Goal: Task Accomplishment & Management: Use online tool/utility

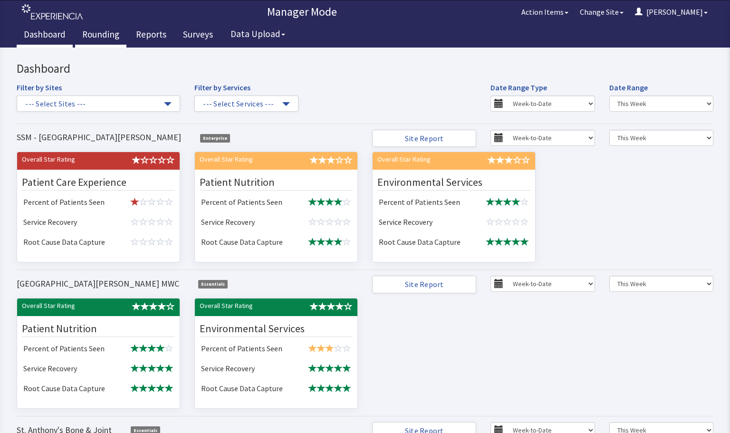
click at [95, 36] on link "Rounding" at bounding box center [100, 36] width 51 height 24
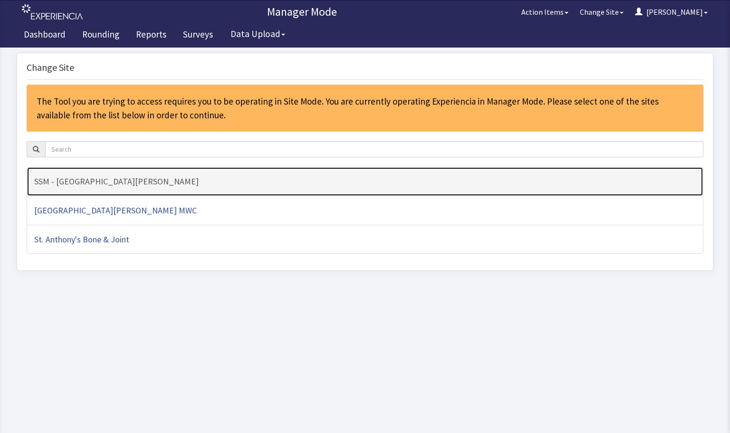
click at [172, 183] on h4 "SSM - [GEOGRAPHIC_DATA][PERSON_NAME]" at bounding box center [364, 182] width 661 height 10
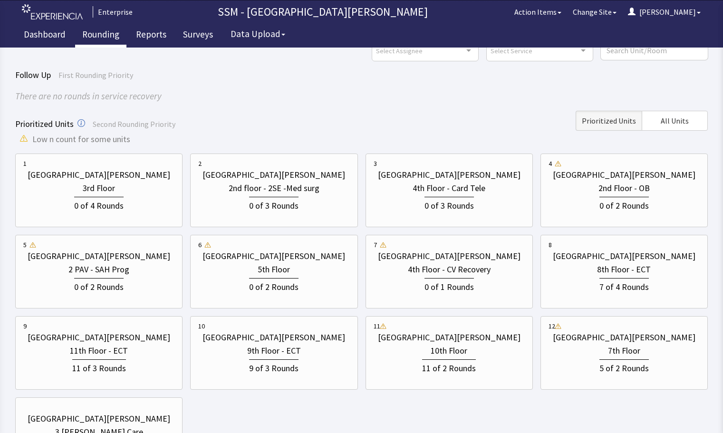
scroll to position [95, 0]
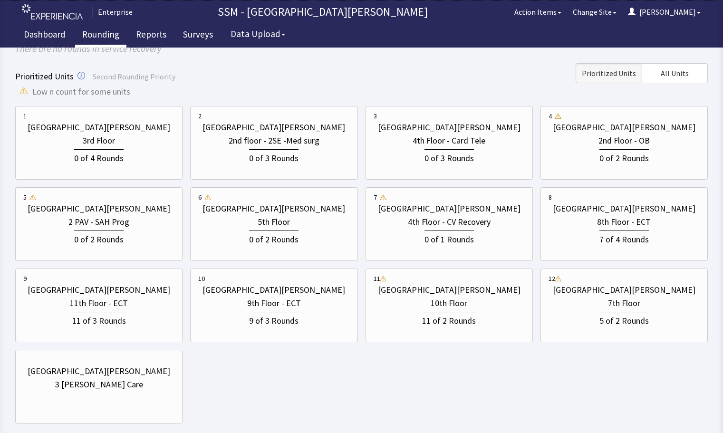
drag, startPoint x: 311, startPoint y: 401, endPoint x: 310, endPoint y: 387, distance: 14.8
click at [311, 400] on div "1 St. Anthony Hospital 3rd Floor 0 of 4 Rounds 2 St. Anthony Hospital 2nd floor…" at bounding box center [361, 264] width 692 height 317
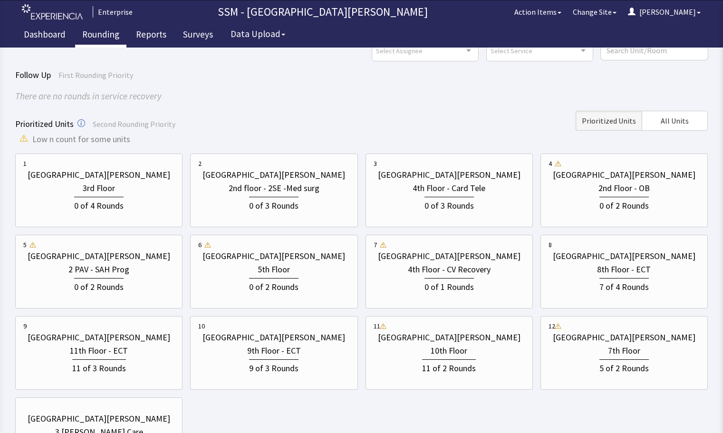
scroll to position [95, 0]
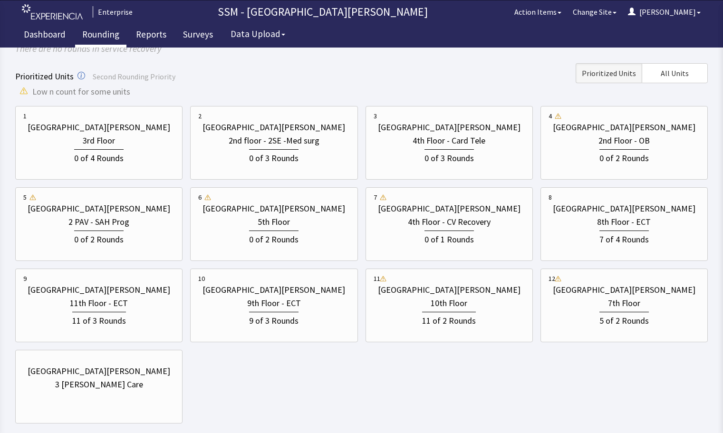
click at [400, 395] on div "[GEOGRAPHIC_DATA][PERSON_NAME] 3rd Floor 0 of 4 Rounds [GEOGRAPHIC_DATA][PERSON…" at bounding box center [361, 264] width 692 height 317
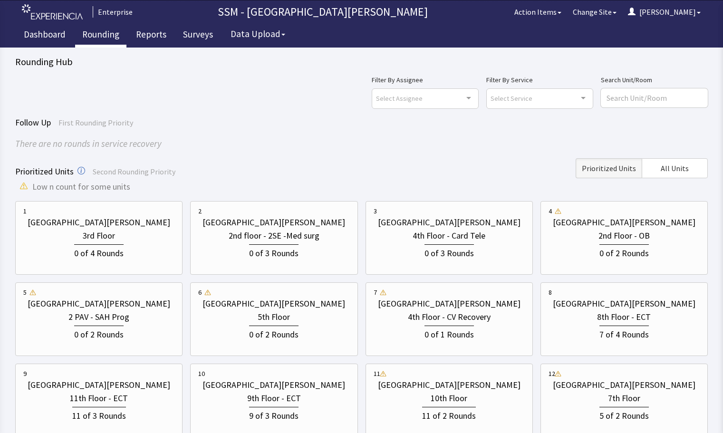
click at [336, 123] on div "Follow Up First Rounding Priority" at bounding box center [361, 122] width 692 height 13
drag, startPoint x: 676, startPoint y: 162, endPoint x: 668, endPoint y: 151, distance: 13.3
click at [673, 157] on div "Follow Up First Rounding Priority There are no rounds in service recovery Prior…" at bounding box center [361, 317] width 692 height 402
click at [668, 171] on span "All Units" at bounding box center [674, 167] width 28 height 11
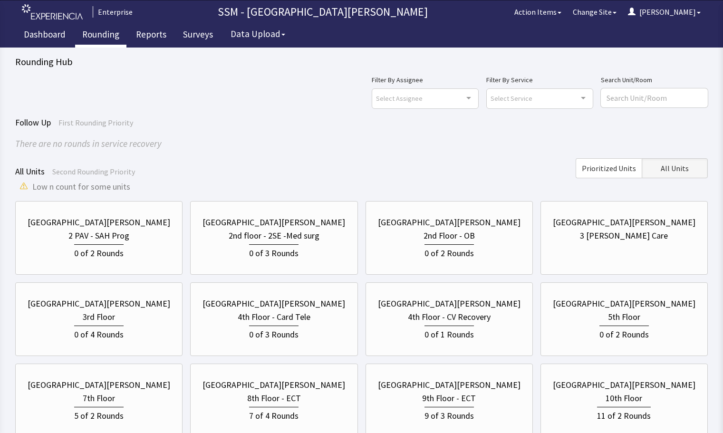
click at [427, 153] on div "Follow Up First Rounding Priority There are no rounds in service recovery All U…" at bounding box center [361, 317] width 692 height 402
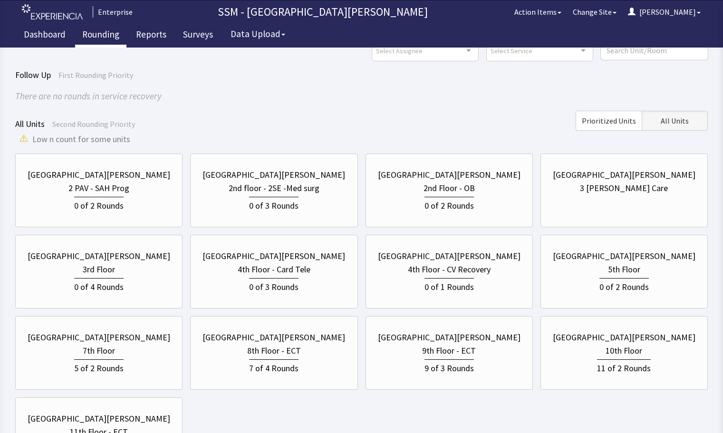
scroll to position [95, 0]
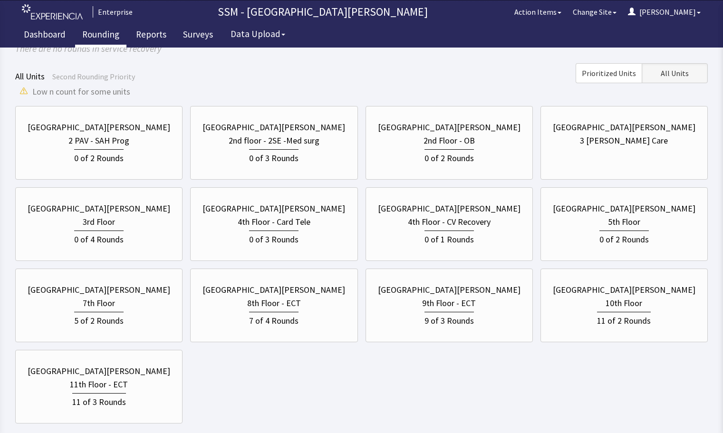
click at [525, 380] on div "St. Anthony Hospital 2 PAV - SAH Prog 0 of 2 Rounds St. Anthony Hospital 2nd fl…" at bounding box center [361, 264] width 692 height 317
click at [219, 83] on div "All Units Second Rounding Priority Prioritized Units All Units" at bounding box center [361, 73] width 692 height 20
click at [382, 401] on div "St. Anthony Hospital 2 PAV - SAH Prog 0 of 2 Rounds St. Anthony Hospital 2nd fl…" at bounding box center [361, 264] width 692 height 317
click at [474, 418] on div "St. Anthony Hospital 2 PAV - SAH Prog 0 of 2 Rounds St. Anthony Hospital 2nd fl…" at bounding box center [361, 264] width 692 height 317
click at [285, 231] on div "0 of 3 Rounds" at bounding box center [273, 238] width 49 height 16
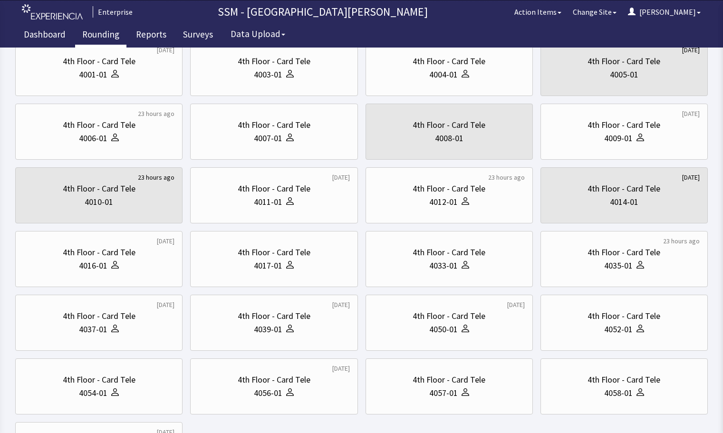
scroll to position [0, 0]
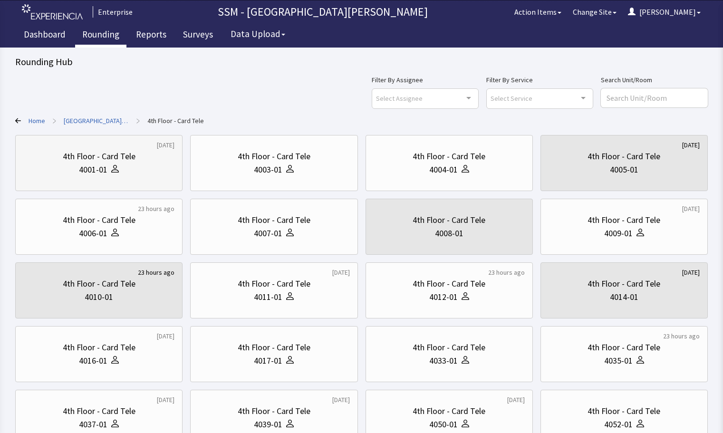
click at [95, 157] on div "4th Floor - Card Tele" at bounding box center [99, 156] width 73 height 13
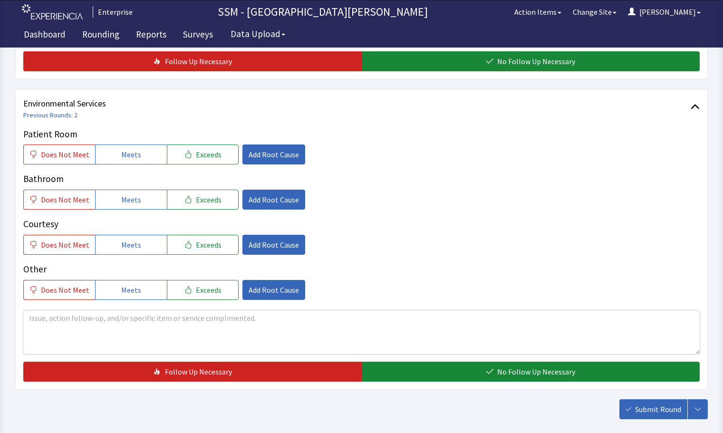
scroll to position [950, 0]
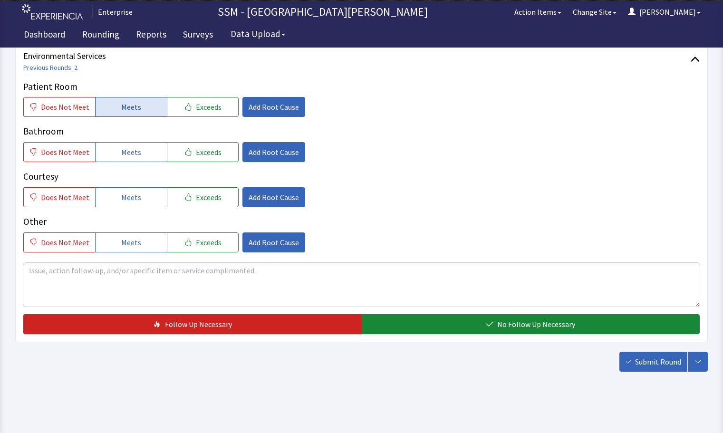
click at [129, 115] on button "Meets" at bounding box center [131, 107] width 72 height 20
drag, startPoint x: 136, startPoint y: 148, endPoint x: 144, endPoint y: 201, distance: 53.8
click at [137, 150] on button "Meets" at bounding box center [131, 152] width 72 height 20
click at [141, 206] on button "Meets" at bounding box center [131, 197] width 72 height 20
drag, startPoint x: 604, startPoint y: 321, endPoint x: 622, endPoint y: 337, distance: 24.6
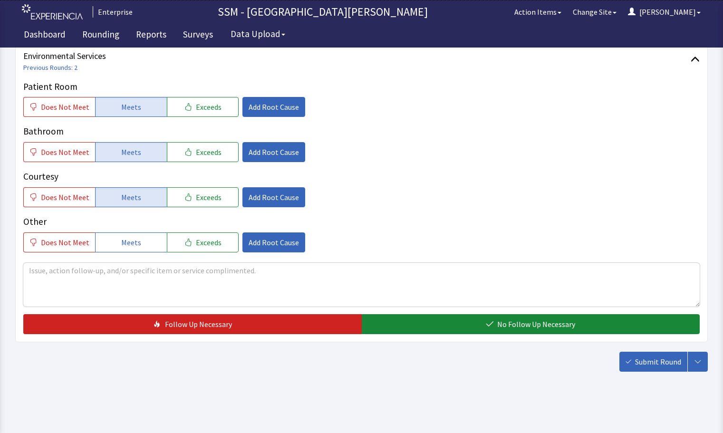
click at [604, 325] on button "No Follow Up Necessary" at bounding box center [531, 324] width 338 height 20
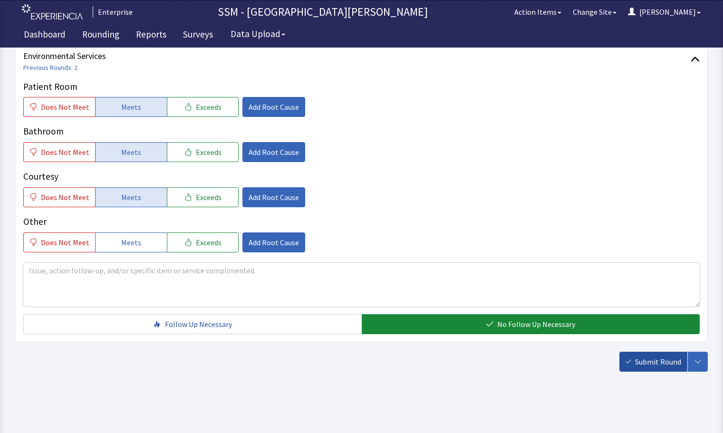
click at [639, 363] on span "Submit Round" at bounding box center [658, 361] width 46 height 11
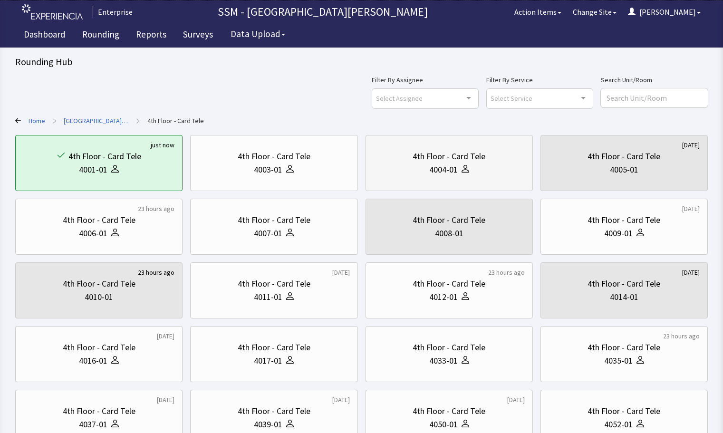
click at [453, 174] on div "4004-01" at bounding box center [443, 169] width 29 height 13
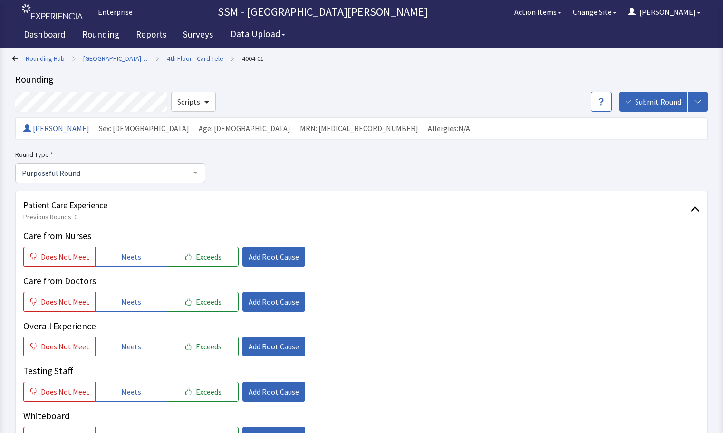
click at [377, 268] on div "Care from Nurses Does Not Meet Meets Exceeds Add Root Cause Care from Doctors D…" at bounding box center [361, 360] width 676 height 263
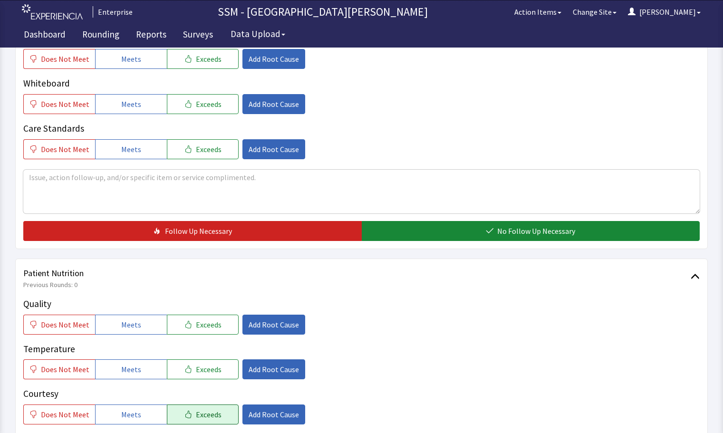
scroll to position [428, 0]
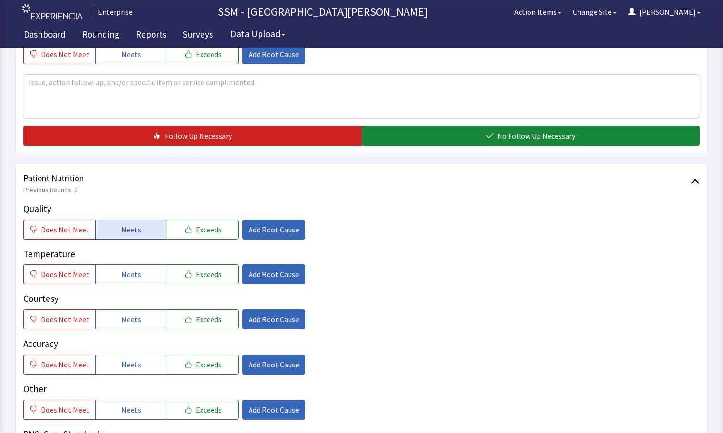
click at [143, 233] on button "Meets" at bounding box center [131, 230] width 72 height 20
click at [132, 275] on span "Meets" at bounding box center [131, 273] width 20 height 11
click at [126, 327] on button "Meets" at bounding box center [131, 319] width 72 height 20
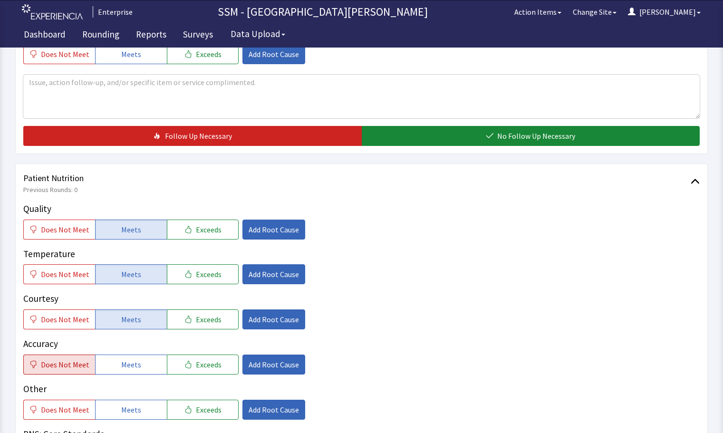
click at [59, 370] on button "Does Not Meet" at bounding box center [59, 364] width 72 height 20
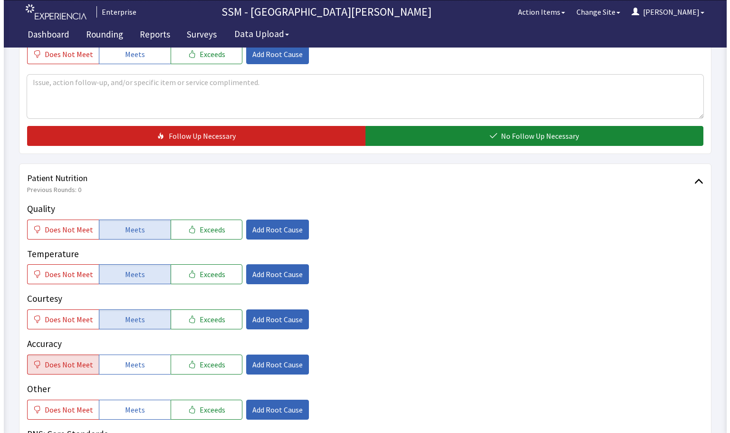
scroll to position [618, 0]
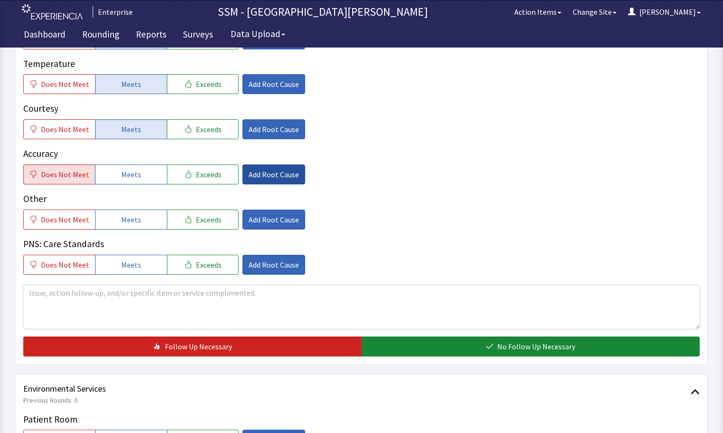
click at [248, 170] on span "Add Root Cause" at bounding box center [273, 174] width 50 height 11
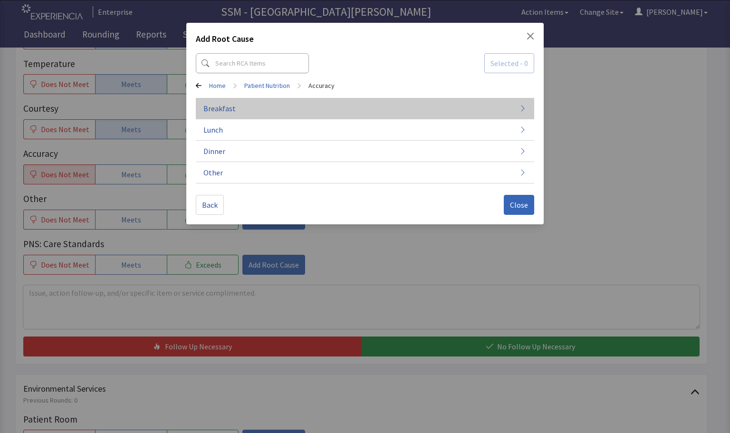
click at [256, 105] on button "Breakfast" at bounding box center [365, 108] width 338 height 21
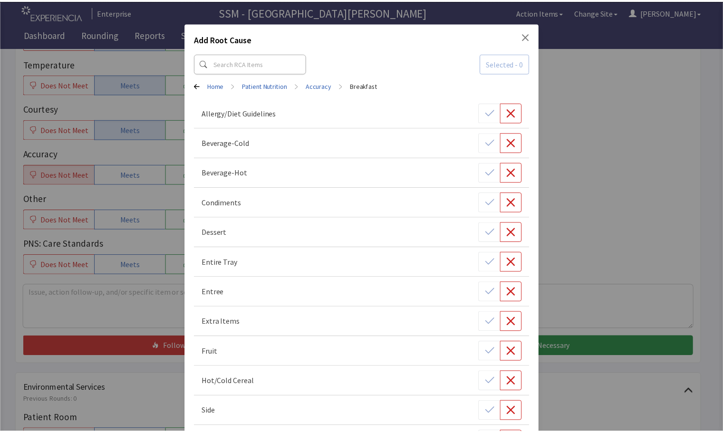
scroll to position [103, 0]
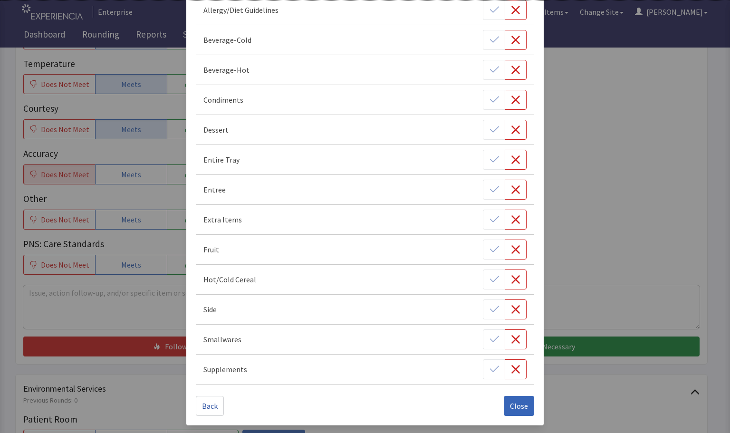
click at [105, 313] on div "Add Root Cause Selected - 0 Home > Patient Nutrition > Accuracy > Breakfast All…" at bounding box center [365, 164] width 730 height 535
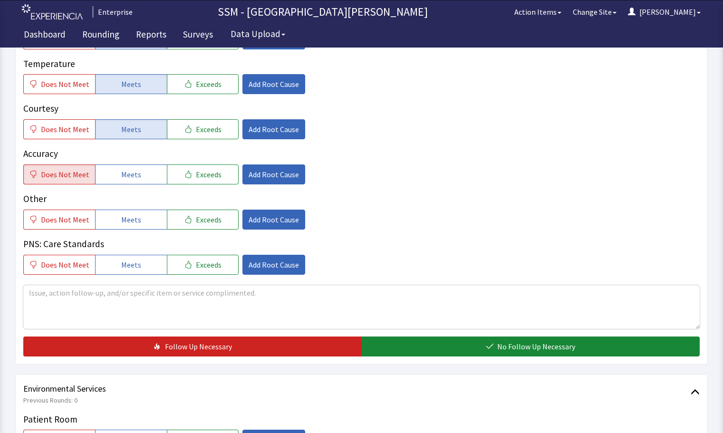
scroll to position [760, 0]
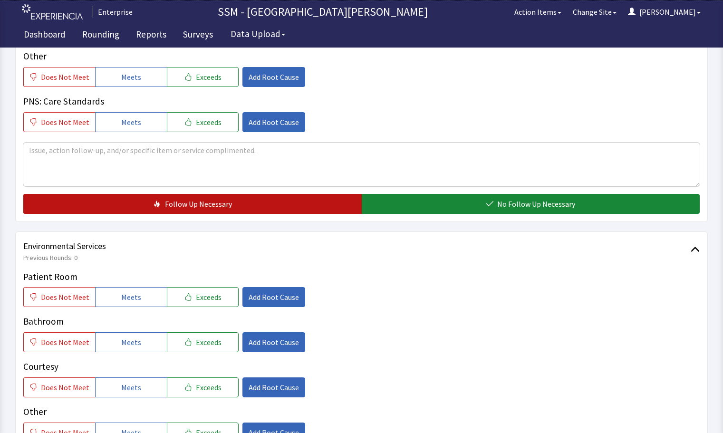
click at [190, 209] on span "Follow Up Necessary" at bounding box center [198, 203] width 67 height 11
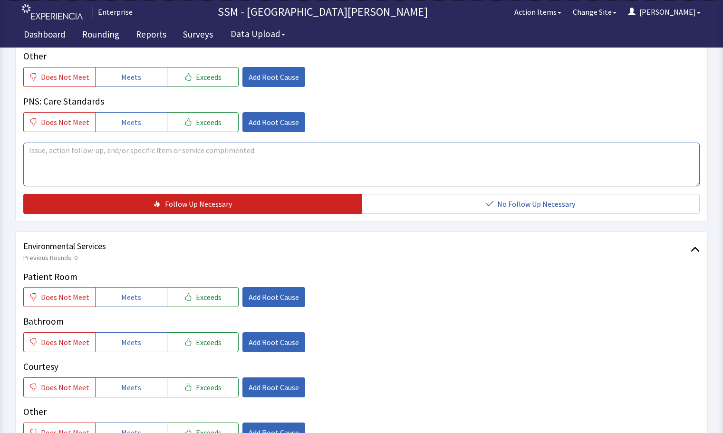
click at [181, 168] on textarea at bounding box center [361, 165] width 676 height 44
click at [169, 155] on textarea "they put gravy on my biscuit, and I didn't" at bounding box center [361, 165] width 676 height 44
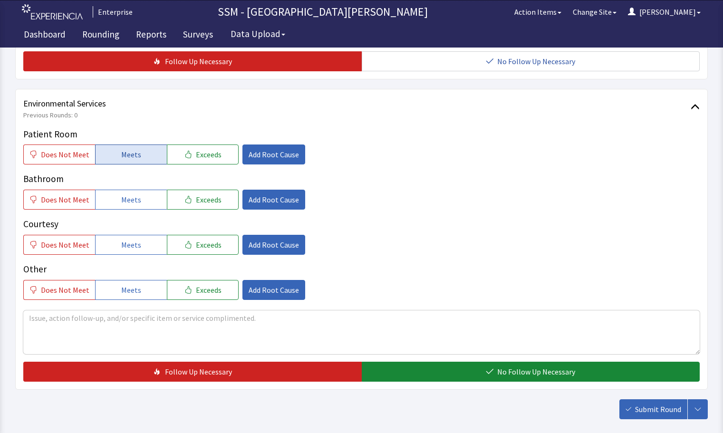
type textarea "they put gravy on my biscuit, and I didn't want gravy"
click at [111, 158] on button "Meets" at bounding box center [131, 154] width 72 height 20
click at [121, 205] on span "Meets" at bounding box center [131, 199] width 20 height 11
click at [129, 250] on button "Meets" at bounding box center [131, 245] width 72 height 20
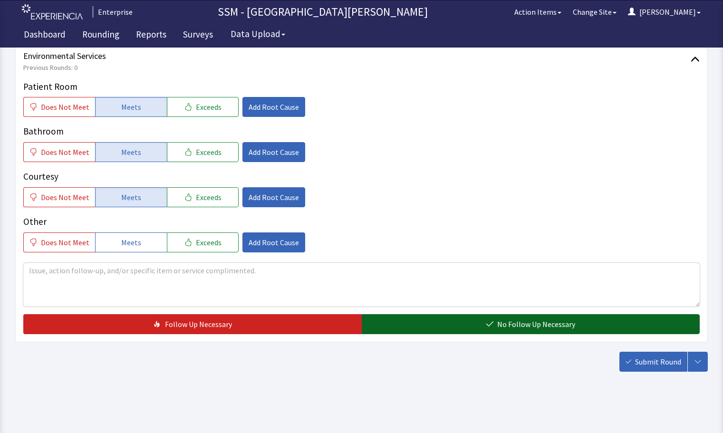
click at [502, 322] on span "No Follow Up Necessary" at bounding box center [536, 323] width 78 height 11
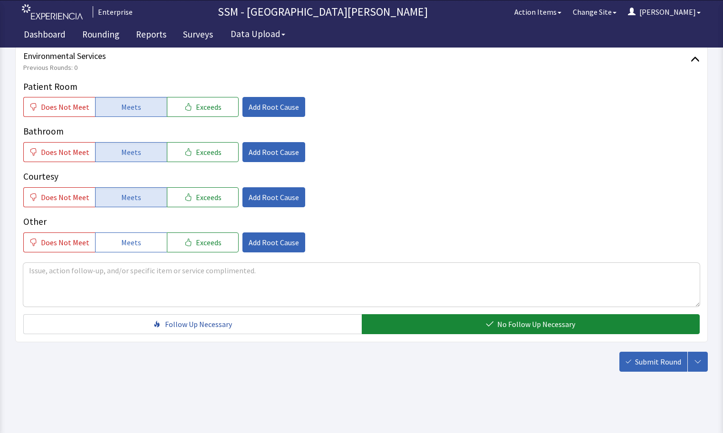
click at [558, 209] on div "Patient Room Does Not Meet Meets Exceeds Add Root Cause Bathroom Does Not Meet …" at bounding box center [361, 166] width 676 height 172
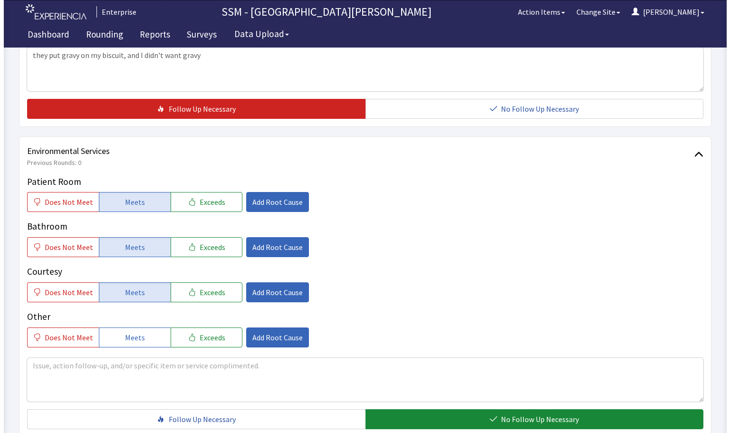
scroll to position [952, 0]
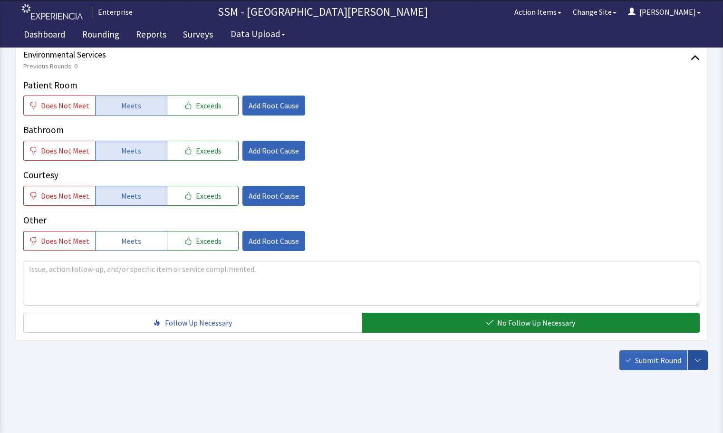
click at [695, 360] on icon "button" at bounding box center [698, 360] width 8 height 8
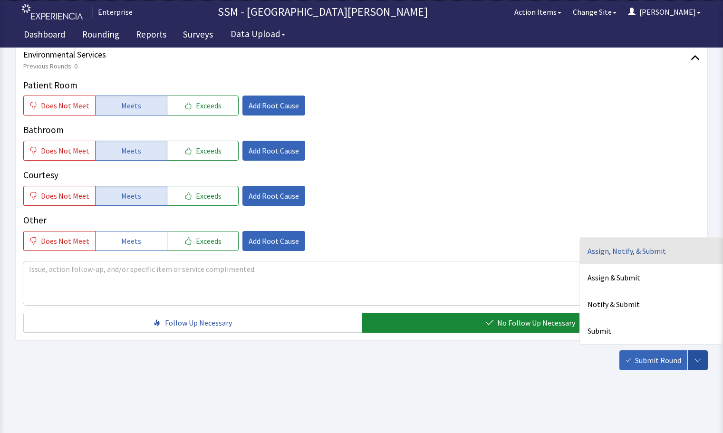
click at [612, 257] on div "Assign, Notify, & Submit" at bounding box center [651, 251] width 143 height 27
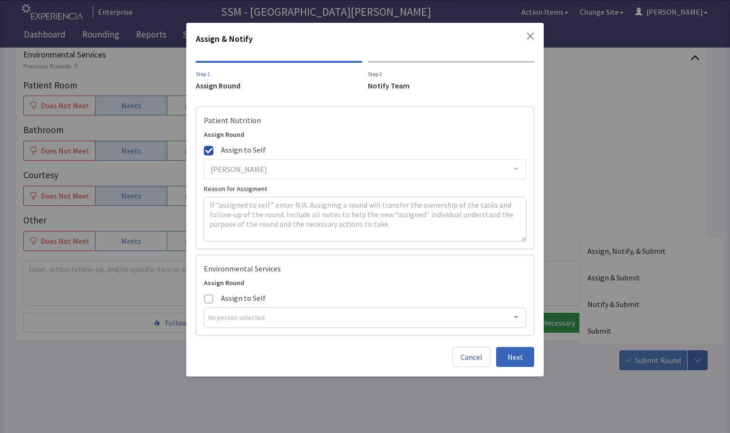
click at [382, 87] on div "Notify Team" at bounding box center [451, 85] width 166 height 11
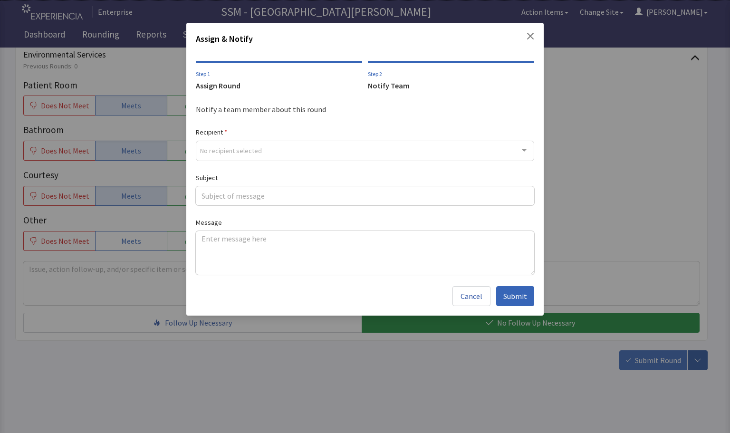
click at [267, 150] on div "No recipient selected" at bounding box center [365, 151] width 338 height 20
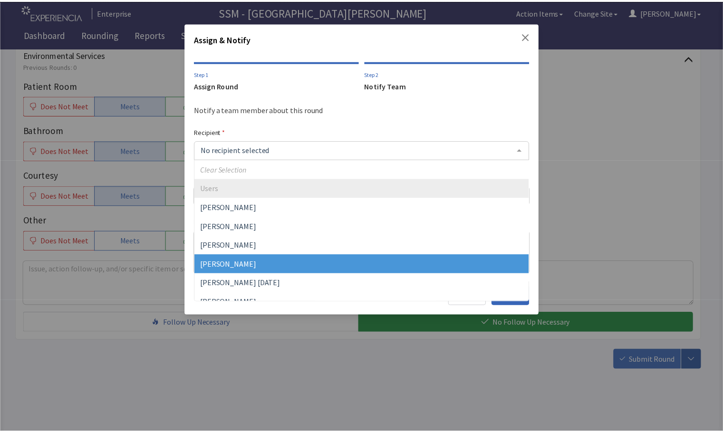
scroll to position [95, 0]
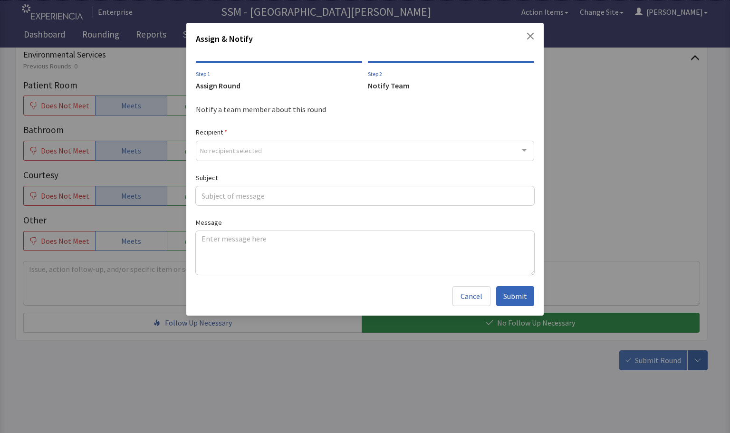
click at [244, 356] on div "Assign & Notify Step 1 Assign Round Step 2 Notify Team Notify a team member abo…" at bounding box center [365, 216] width 730 height 433
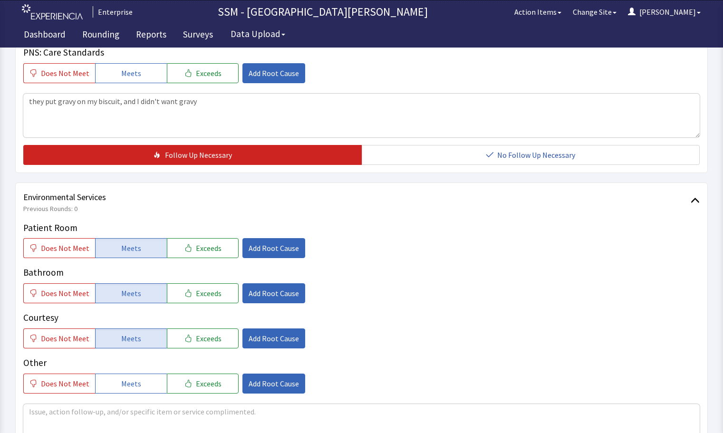
scroll to position [667, 0]
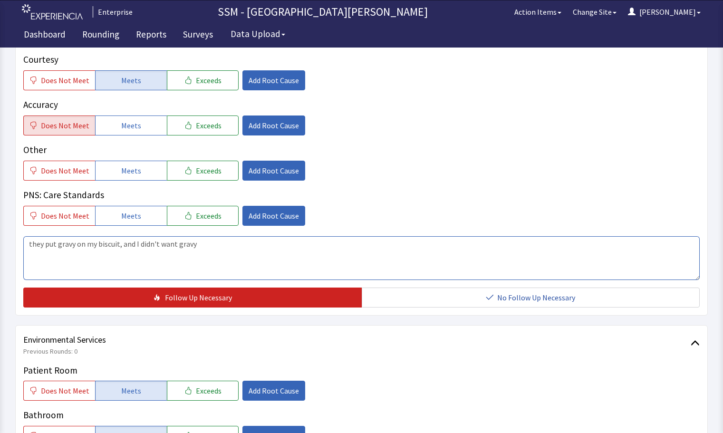
drag, startPoint x: 218, startPoint y: 248, endPoint x: 28, endPoint y: 245, distance: 190.1
click at [28, 245] on textarea "they put gravy on my biscuit, and I didn't want gravy" at bounding box center [361, 258] width 676 height 44
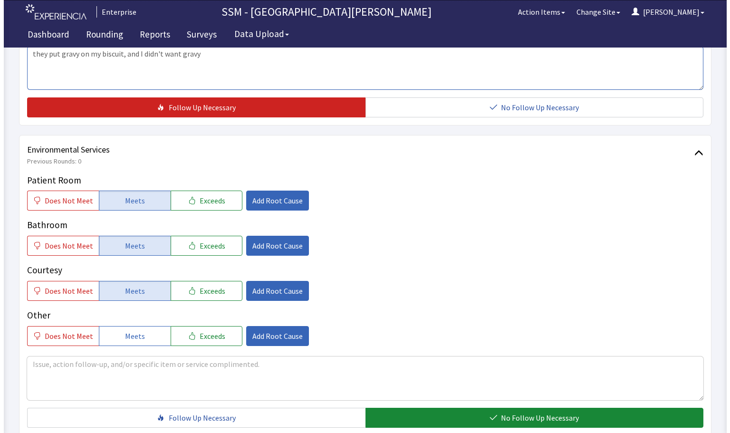
scroll to position [952, 0]
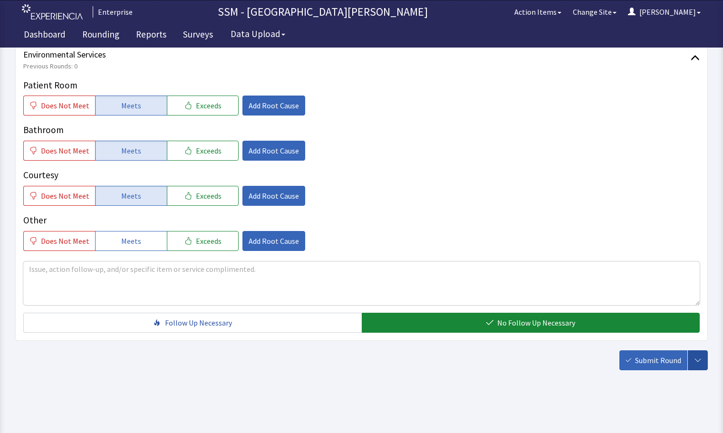
click at [694, 360] on icon "button" at bounding box center [698, 360] width 8 height 8
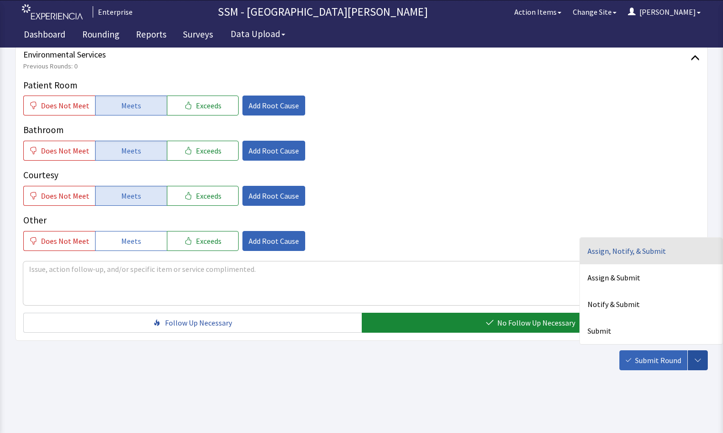
click at [595, 253] on div "Assign, Notify, & Submit" at bounding box center [651, 251] width 143 height 27
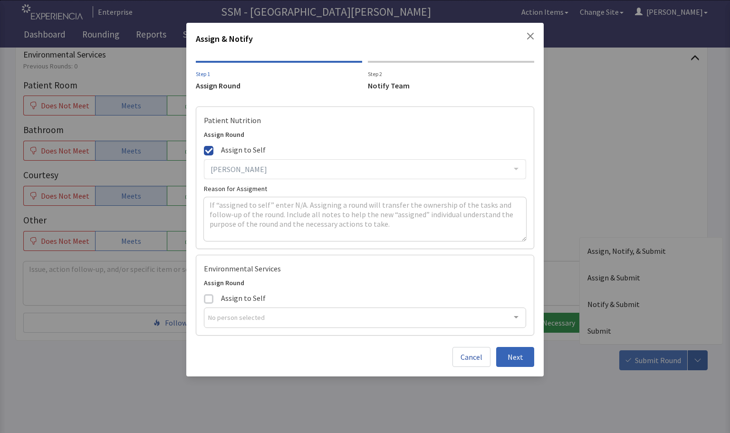
click at [387, 86] on div "Notify Team" at bounding box center [451, 85] width 166 height 11
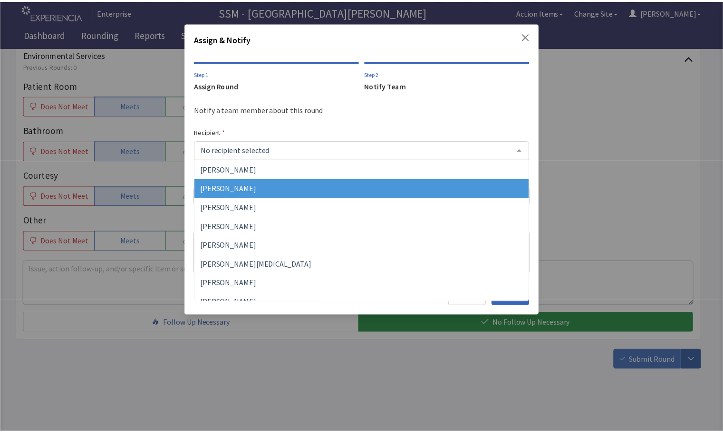
scroll to position [257, 0]
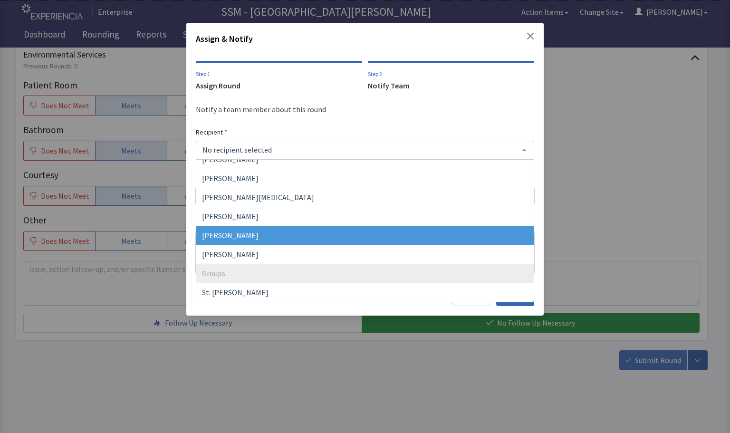
click at [266, 232] on span "[PERSON_NAME]" at bounding box center [364, 235] width 337 height 19
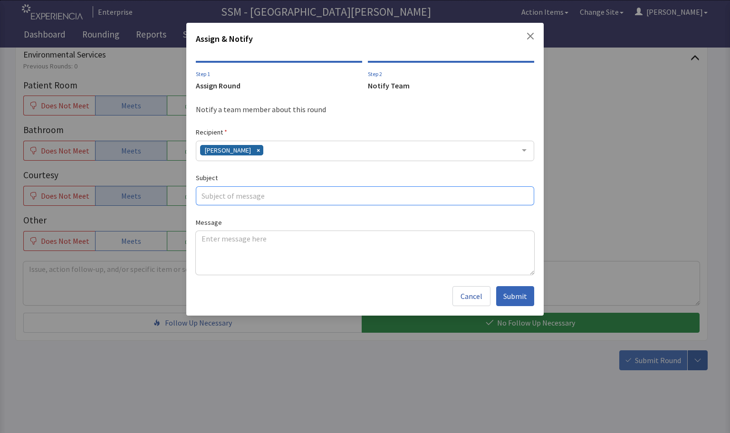
click at [239, 200] on input "text" at bounding box center [365, 195] width 338 height 19
type input "4004"
click at [314, 248] on textarea at bounding box center [365, 253] width 338 height 44
paste textarea "they put gravy on my biscuit, and I didn't want gravy"
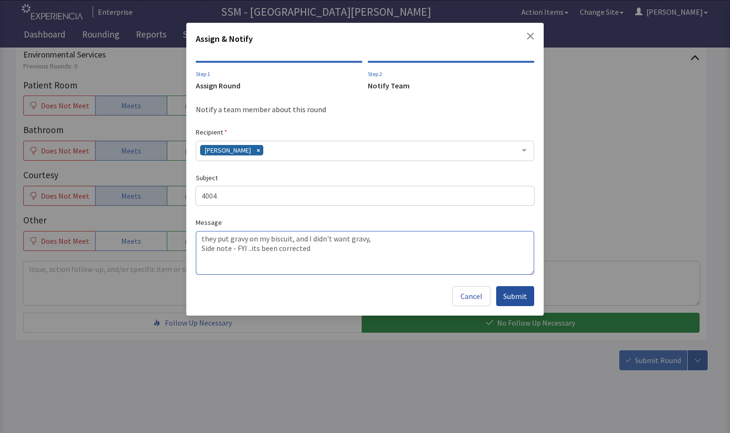
type textarea "they put gravy on my biscuit, and I didn't want gravy, Side note - FYI ..its be…"
click at [522, 300] on span "Submit" at bounding box center [515, 295] width 24 height 11
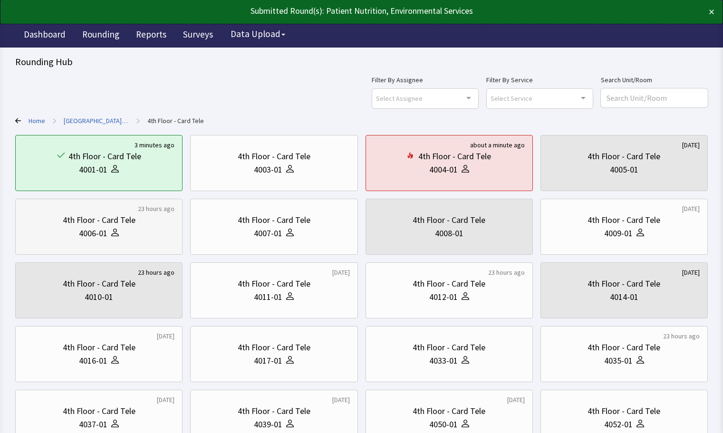
click at [124, 240] on div "4th Floor - Card Tele 4006-01" at bounding box center [98, 227] width 151 height 46
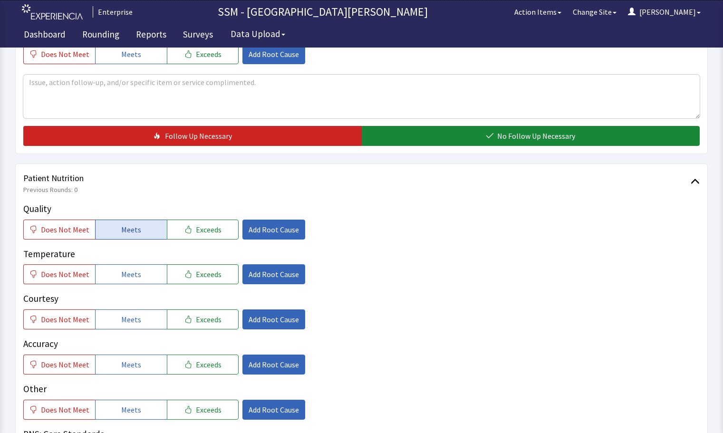
scroll to position [475, 0]
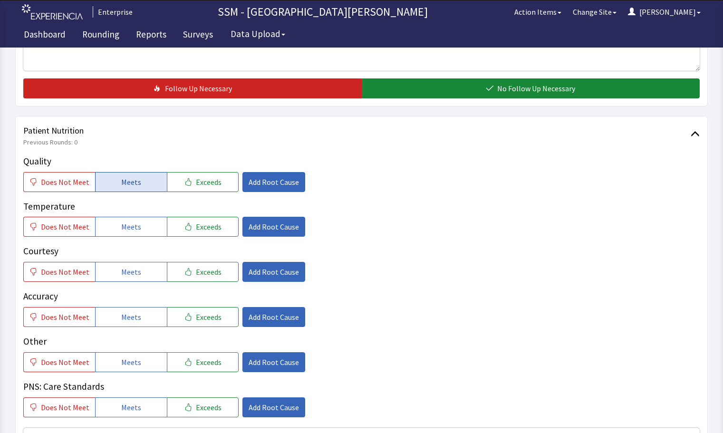
click at [111, 188] on button "Meets" at bounding box center [131, 182] width 72 height 20
click at [127, 234] on button "Meets" at bounding box center [131, 227] width 72 height 20
drag, startPoint x: 126, startPoint y: 276, endPoint x: 127, endPoint y: 309, distance: 33.7
click at [126, 277] on span "Meets" at bounding box center [131, 271] width 20 height 11
click at [127, 330] on div "Quality Does Not Meet Meets Exceeds Add Root Cause Temperature Does Not Meet Me…" at bounding box center [361, 285] width 676 height 263
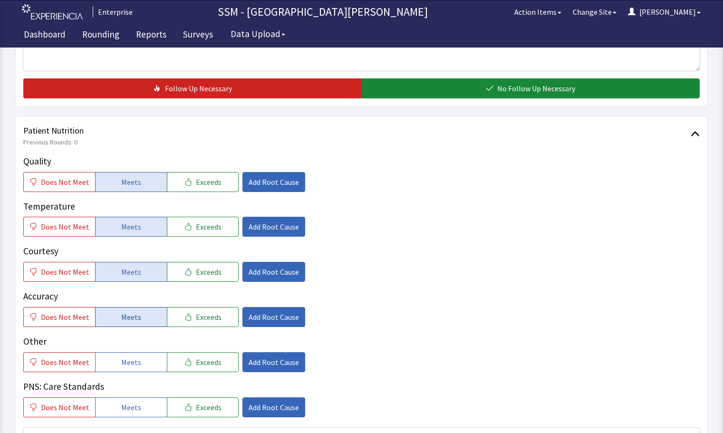
click at [126, 322] on span "Meets" at bounding box center [131, 316] width 20 height 11
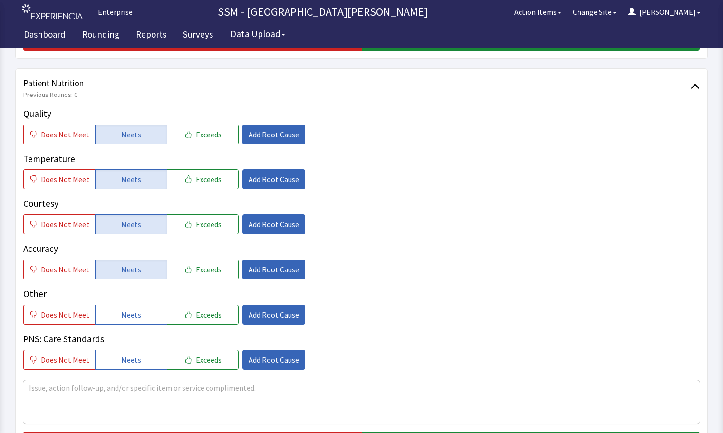
scroll to position [713, 0]
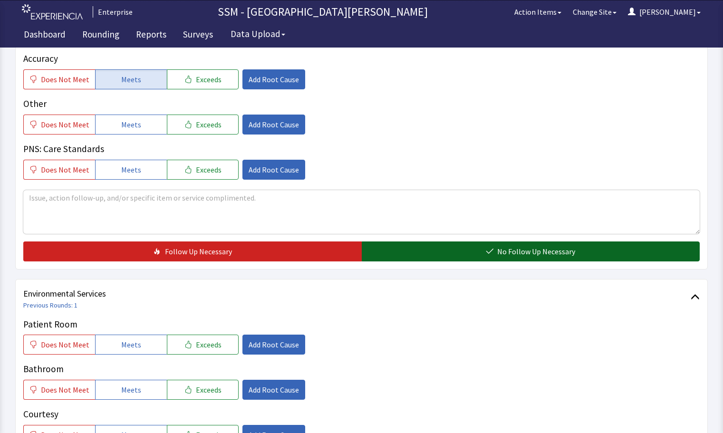
click at [600, 252] on button "No Follow Up Necessary" at bounding box center [531, 251] width 338 height 20
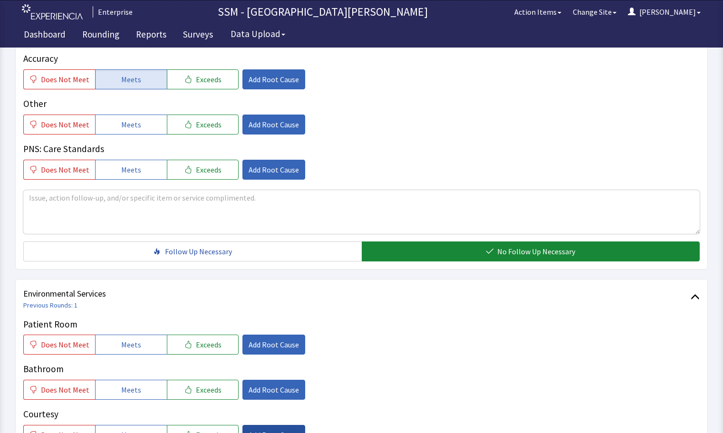
scroll to position [855, 0]
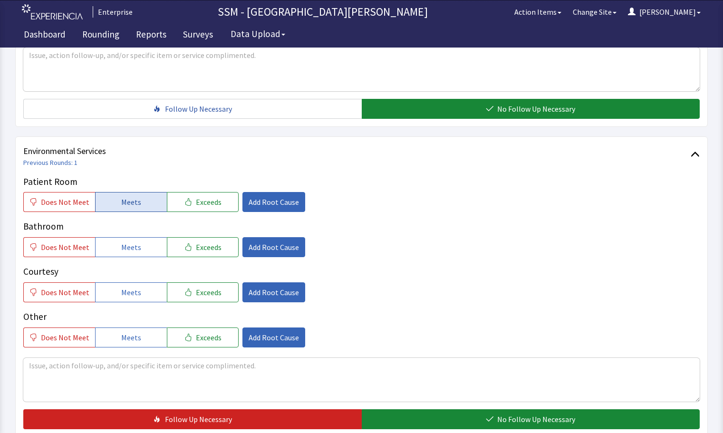
click at [121, 197] on span "Meets" at bounding box center [131, 201] width 20 height 11
drag, startPoint x: 119, startPoint y: 247, endPoint x: 133, endPoint y: 280, distance: 36.3
click at [126, 255] on button "Meets" at bounding box center [131, 247] width 72 height 20
click at [132, 292] on span "Meets" at bounding box center [131, 291] width 20 height 11
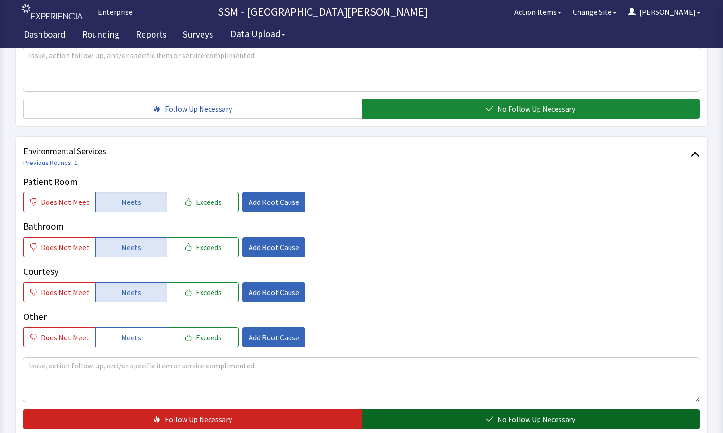
click at [501, 417] on span "No Follow Up Necessary" at bounding box center [536, 418] width 78 height 11
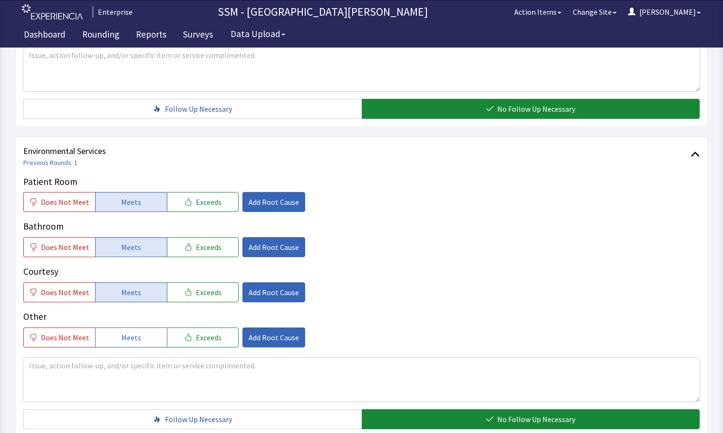
scroll to position [952, 0]
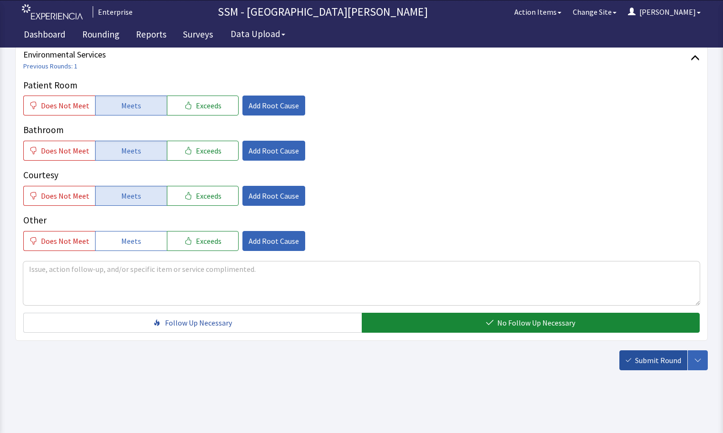
click at [677, 357] on span "Submit Round" at bounding box center [658, 359] width 46 height 11
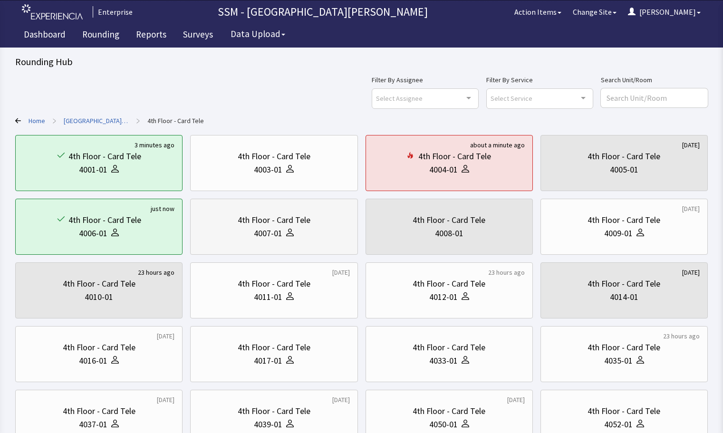
click at [257, 238] on div "4007-01" at bounding box center [268, 233] width 29 height 13
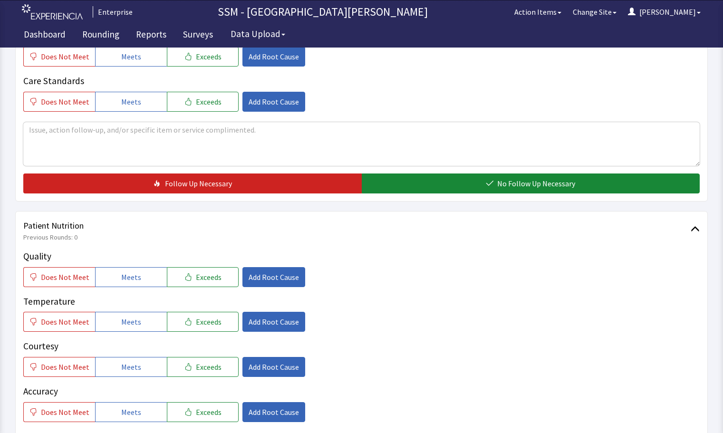
scroll to position [475, 0]
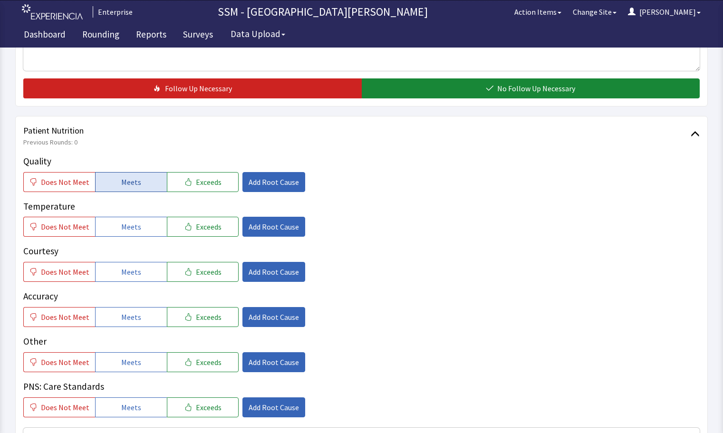
click at [122, 191] on button "Meets" at bounding box center [131, 182] width 72 height 20
click at [124, 232] on span "Meets" at bounding box center [131, 226] width 20 height 11
click at [126, 267] on span "Meets" at bounding box center [131, 271] width 20 height 11
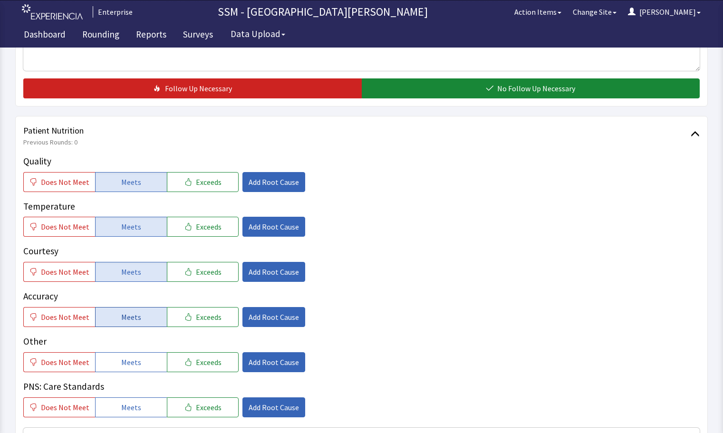
click at [129, 323] on button "Meets" at bounding box center [131, 317] width 72 height 20
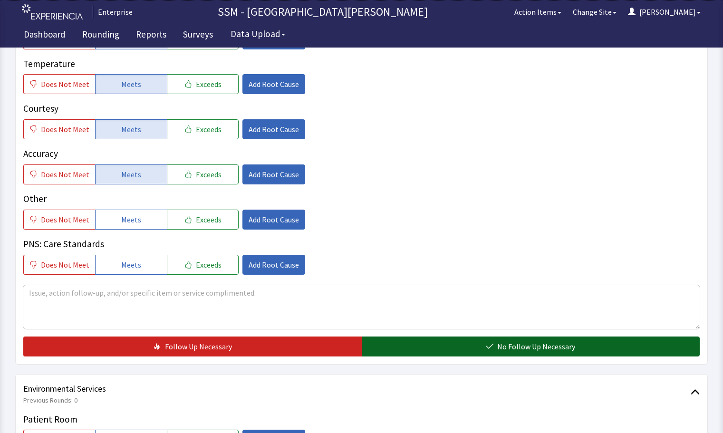
click at [443, 349] on button "No Follow Up Necessary" at bounding box center [531, 346] width 338 height 20
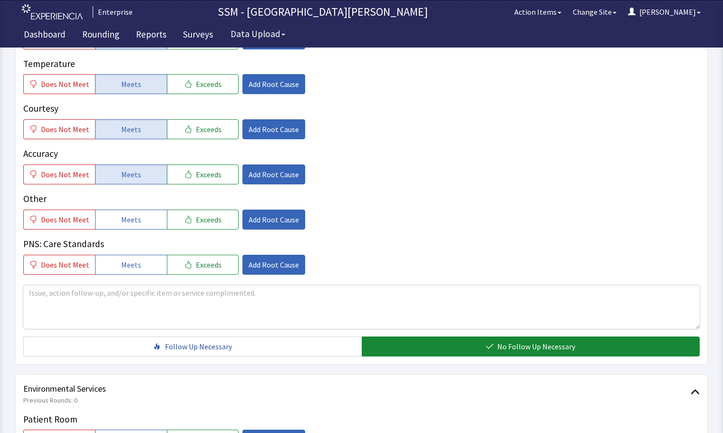
scroll to position [855, 0]
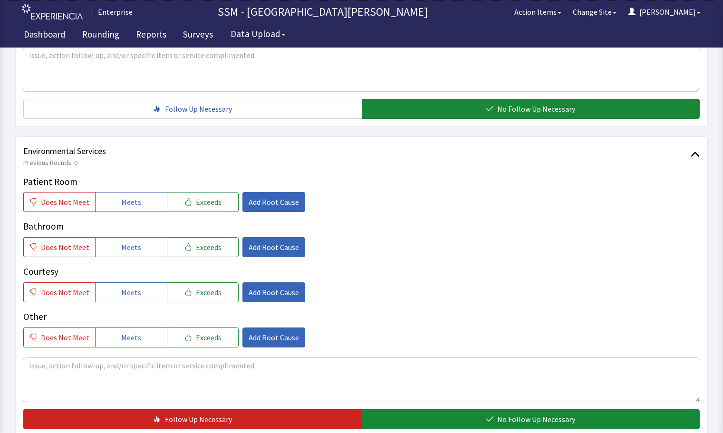
click at [116, 189] on div "Patient Room Does Not Meet Meets Exceeds Add Root Cause" at bounding box center [361, 194] width 676 height 38
drag, startPoint x: 124, startPoint y: 201, endPoint x: 134, endPoint y: 244, distance: 43.9
click at [124, 202] on span "Meets" at bounding box center [131, 201] width 20 height 11
click at [135, 251] on span "Meets" at bounding box center [131, 246] width 20 height 11
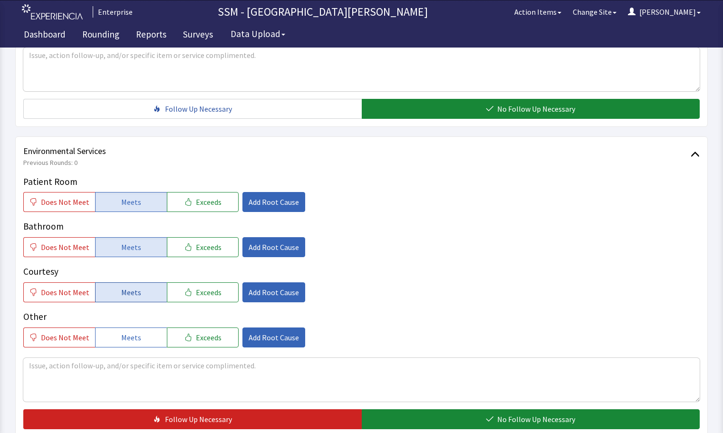
click at [135, 294] on span "Meets" at bounding box center [131, 291] width 20 height 11
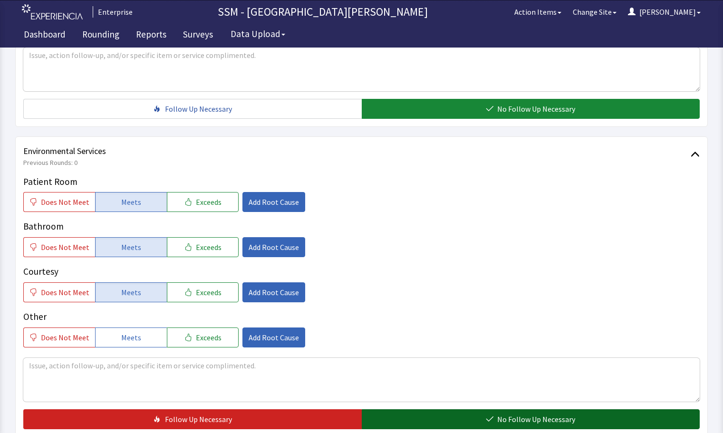
click at [469, 421] on button "No Follow Up Necessary" at bounding box center [531, 419] width 338 height 20
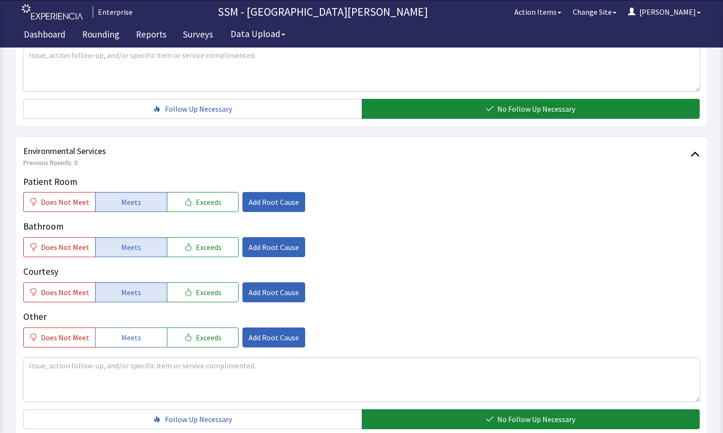
scroll to position [950, 0]
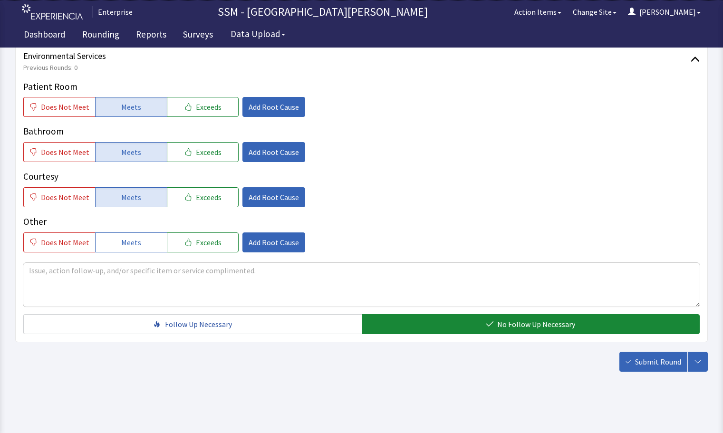
drag, startPoint x: 659, startPoint y: 365, endPoint x: 651, endPoint y: 371, distance: 9.6
click at [659, 365] on span "Submit Round" at bounding box center [658, 361] width 46 height 11
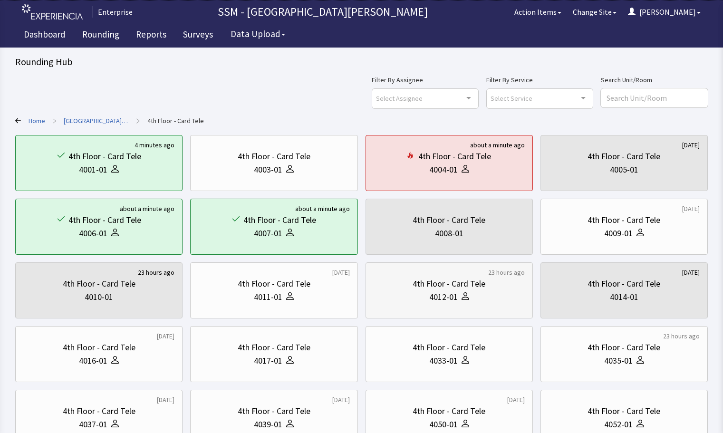
click at [452, 299] on div "4012-01" at bounding box center [443, 296] width 29 height 13
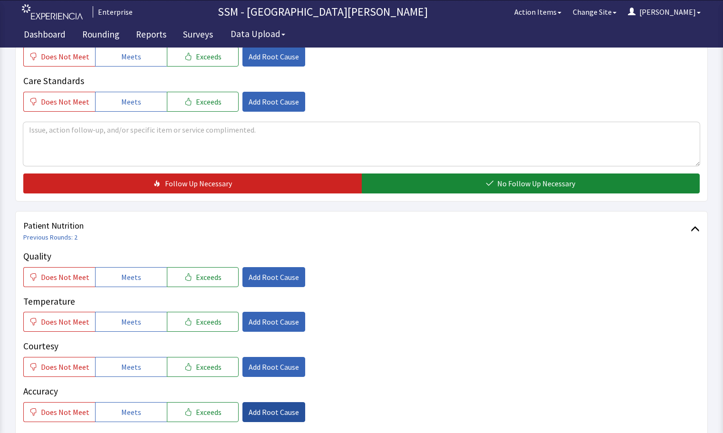
scroll to position [475, 0]
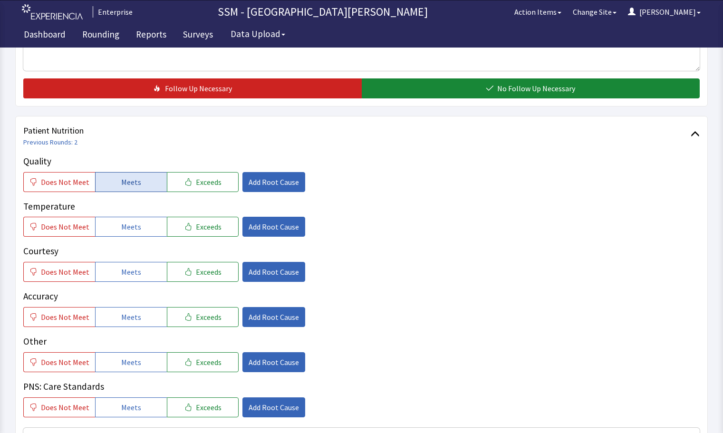
click at [121, 180] on span "Meets" at bounding box center [131, 181] width 20 height 11
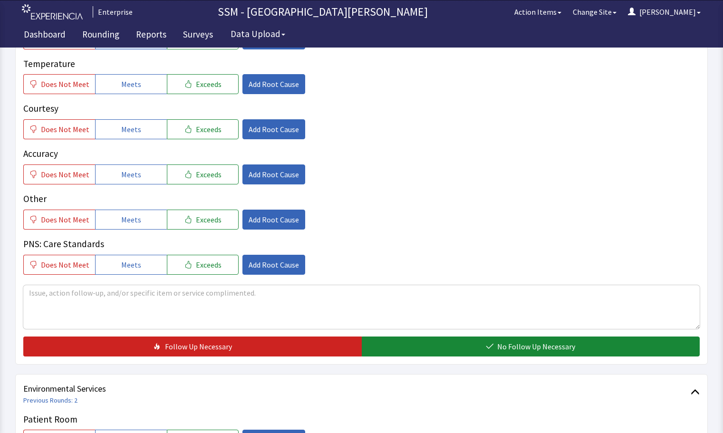
scroll to position [808, 0]
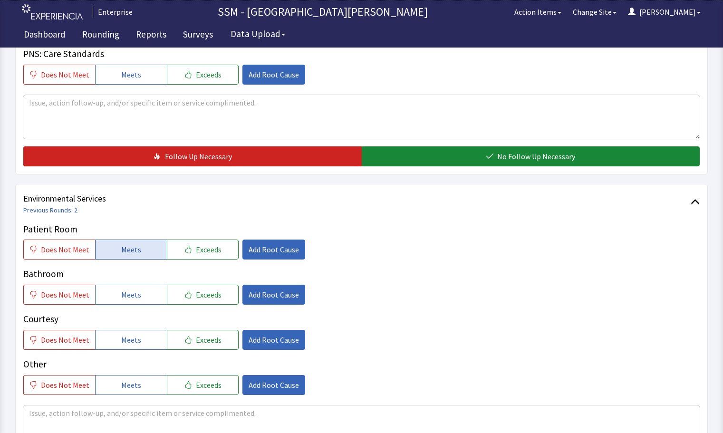
click at [135, 253] on span "Meets" at bounding box center [131, 249] width 20 height 11
click at [133, 291] on span "Meets" at bounding box center [131, 294] width 20 height 11
click at [138, 333] on button "Meets" at bounding box center [131, 340] width 72 height 20
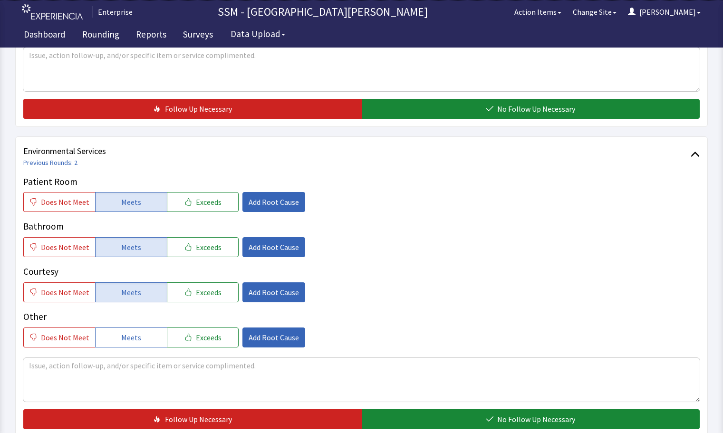
scroll to position [950, 0]
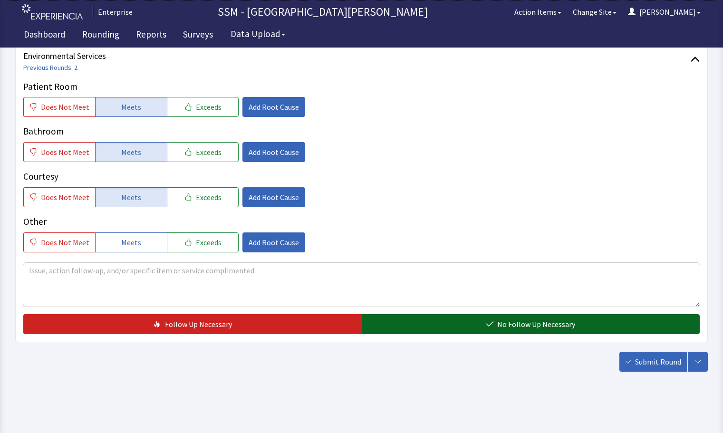
click at [531, 330] on button "No Follow Up Necessary" at bounding box center [531, 324] width 338 height 20
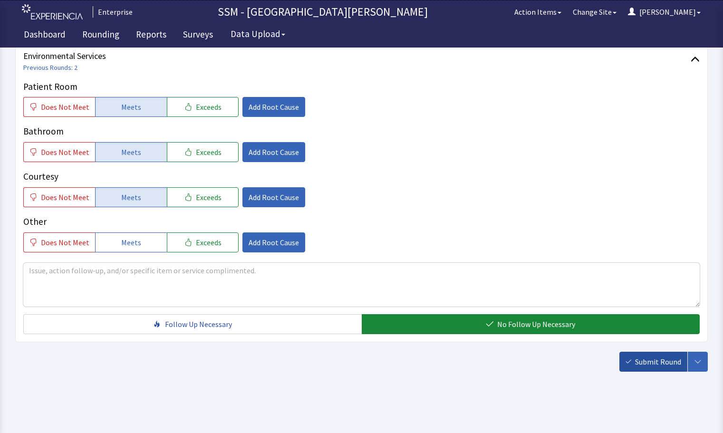
click at [668, 359] on span "Submit Round" at bounding box center [658, 361] width 46 height 11
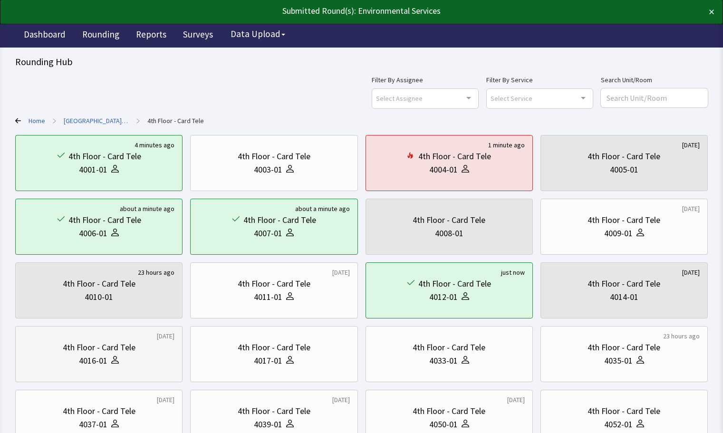
click at [134, 367] on div "4th Floor - Card Tele 4016-01" at bounding box center [98, 354] width 151 height 46
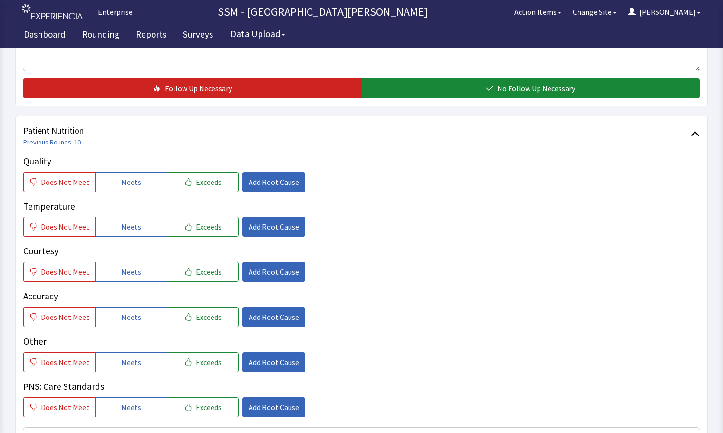
scroll to position [523, 0]
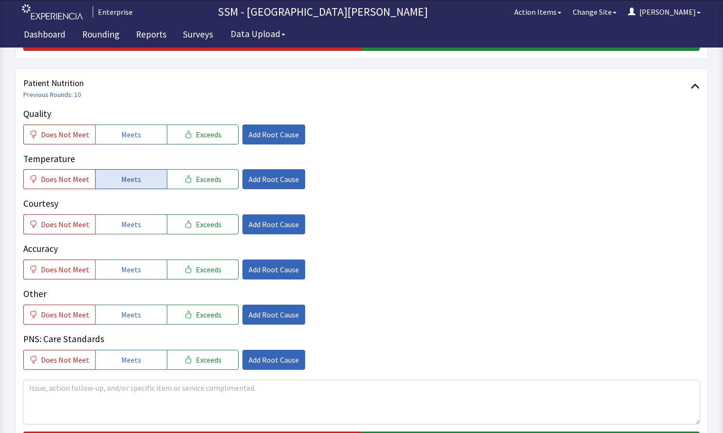
click at [129, 184] on span "Meets" at bounding box center [131, 178] width 20 height 11
click at [124, 226] on span "Meets" at bounding box center [131, 224] width 20 height 11
click at [122, 139] on span "Meets" at bounding box center [131, 134] width 20 height 11
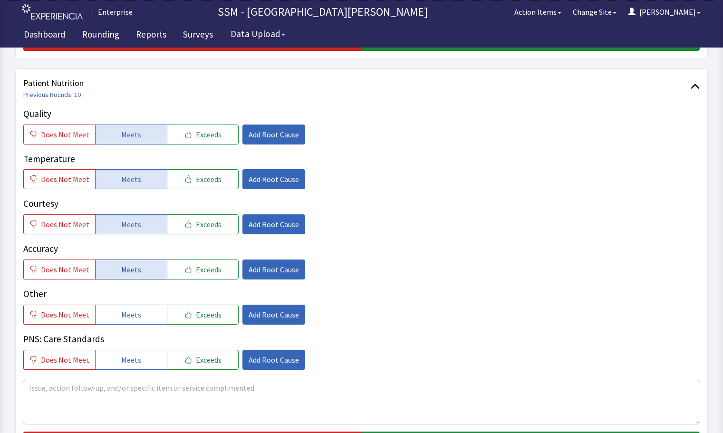
click at [134, 267] on span "Meets" at bounding box center [131, 269] width 20 height 11
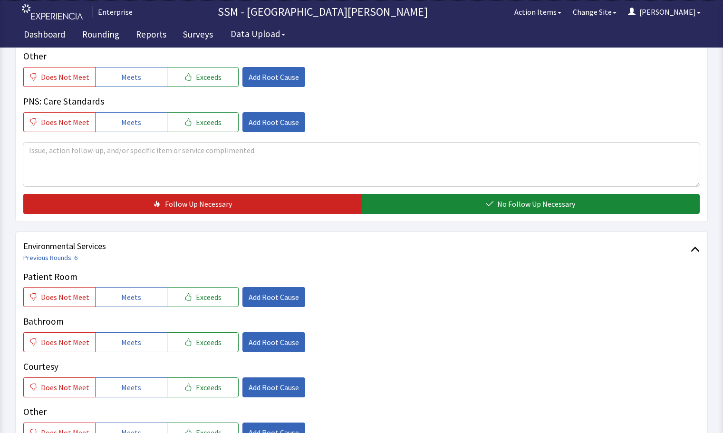
drag, startPoint x: 501, startPoint y: 208, endPoint x: 472, endPoint y: 219, distance: 30.7
click at [500, 209] on span "No Follow Up Necessary" at bounding box center [536, 203] width 78 height 11
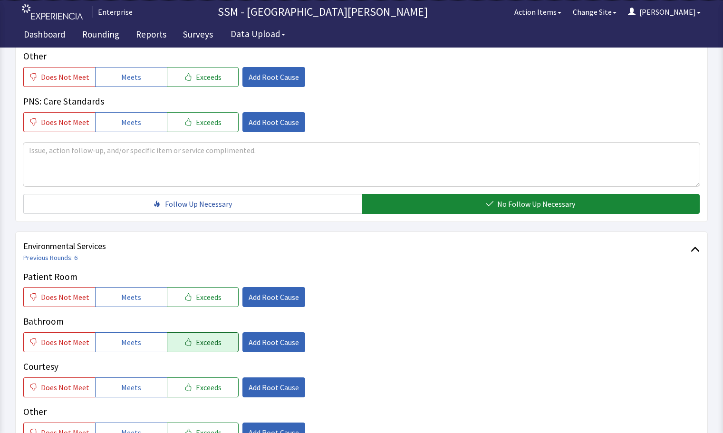
scroll to position [808, 0]
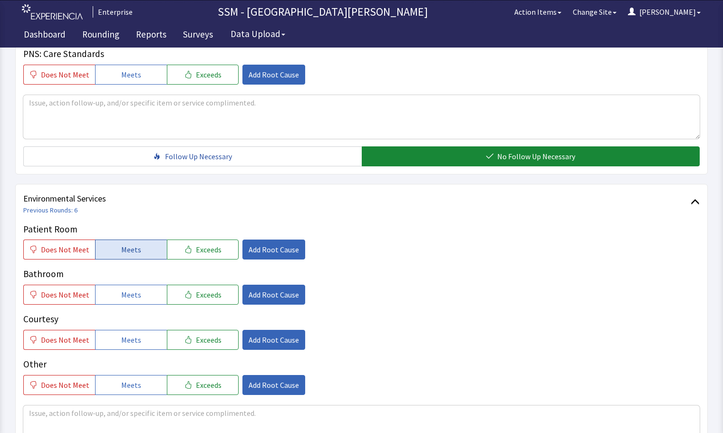
click at [122, 259] on button "Meets" at bounding box center [131, 249] width 72 height 20
click at [116, 303] on button "Meets" at bounding box center [131, 295] width 72 height 20
click at [135, 341] on span "Meets" at bounding box center [131, 339] width 20 height 11
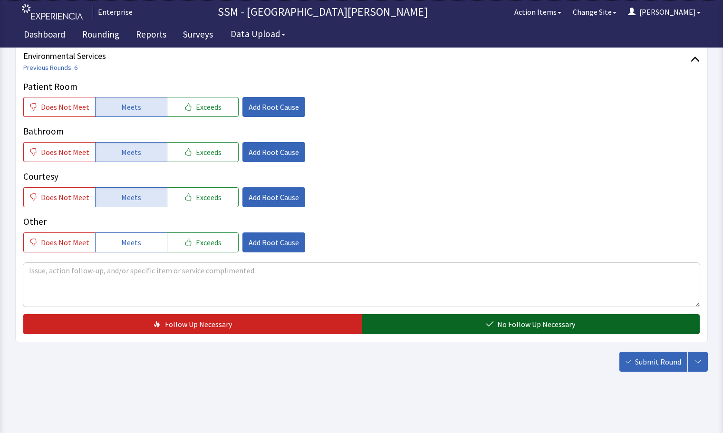
click at [504, 317] on button "No Follow Up Necessary" at bounding box center [531, 324] width 338 height 20
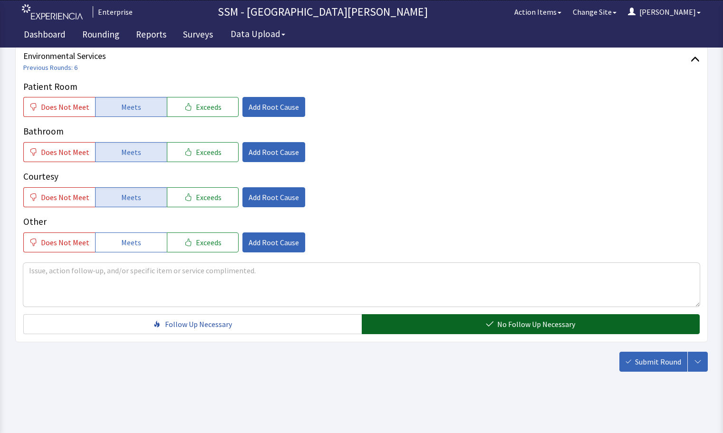
drag, startPoint x: 506, startPoint y: 320, endPoint x: 558, endPoint y: 334, distance: 54.2
click at [506, 320] on span "No Follow Up Necessary" at bounding box center [536, 323] width 78 height 11
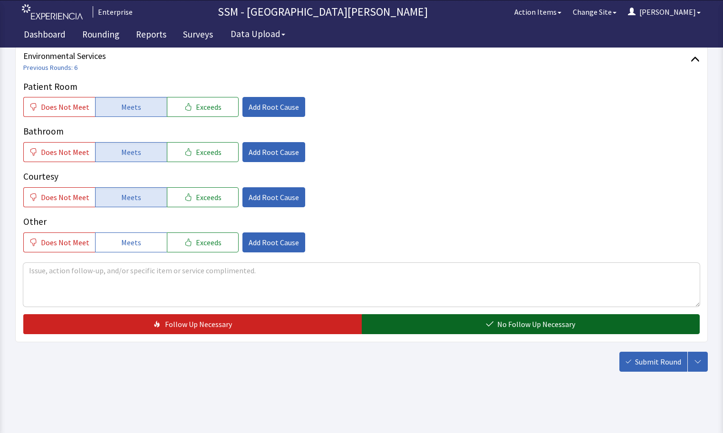
click at [578, 330] on button "No Follow Up Necessary" at bounding box center [531, 324] width 338 height 20
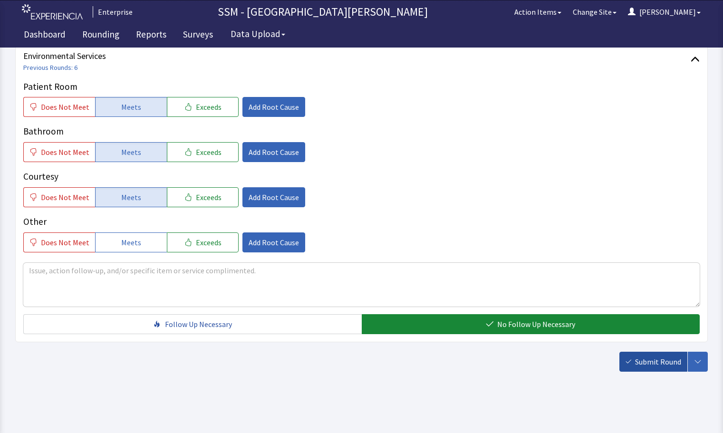
click at [637, 363] on span "Submit Round" at bounding box center [658, 361] width 46 height 11
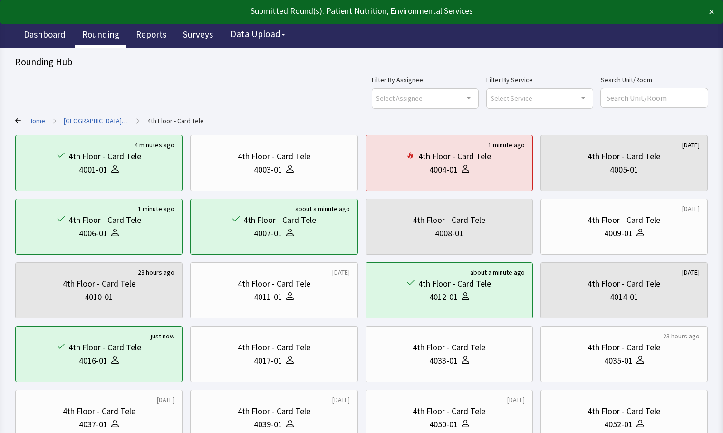
click at [103, 37] on link "Rounding" at bounding box center [100, 36] width 51 height 24
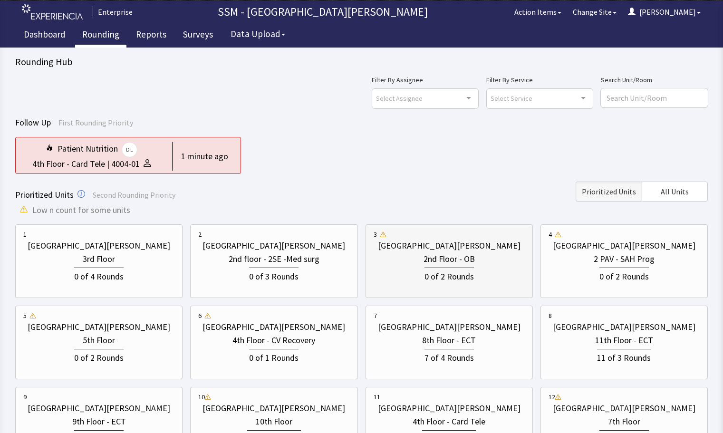
scroll to position [143, 0]
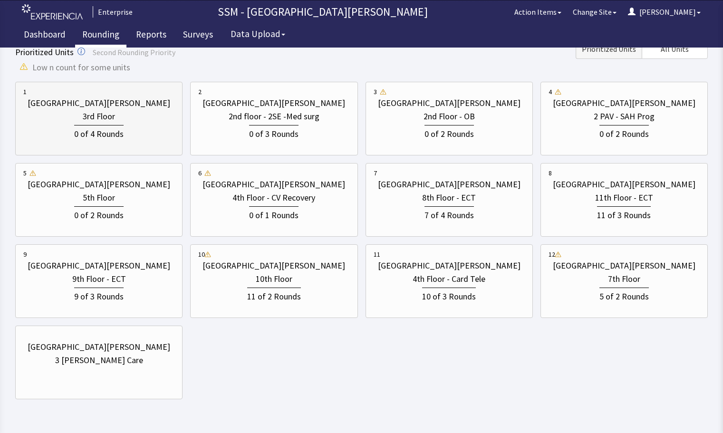
click at [88, 130] on div "0 of 4 Rounds" at bounding box center [98, 133] width 49 height 16
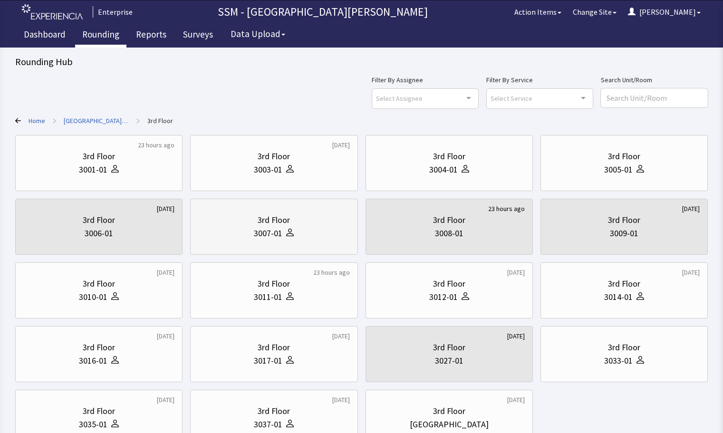
click at [292, 242] on div "3rd Floor 3007-01" at bounding box center [273, 227] width 151 height 46
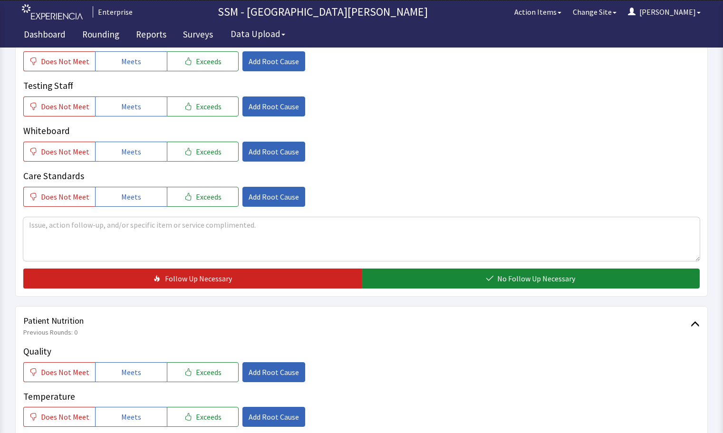
scroll to position [428, 0]
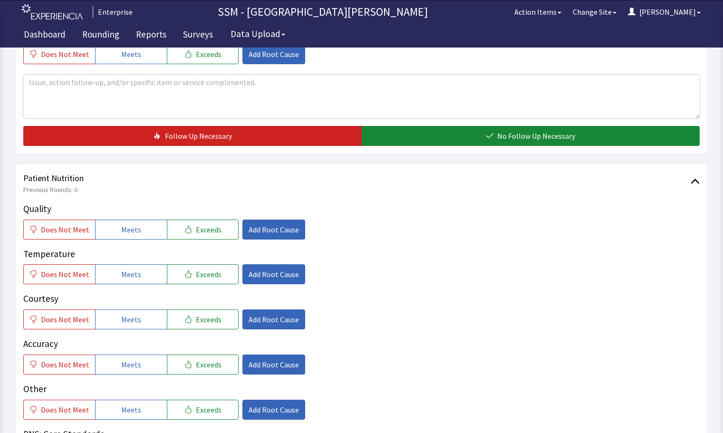
click at [128, 240] on div "Quality Does Not Meet Meets Exceeds Add Root Cause Temperature Does Not Meet Me…" at bounding box center [361, 333] width 676 height 263
drag, startPoint x: 127, startPoint y: 234, endPoint x: 127, endPoint y: 251, distance: 16.6
click at [127, 238] on button "Meets" at bounding box center [131, 230] width 72 height 20
click at [129, 274] on span "Meets" at bounding box center [131, 273] width 20 height 11
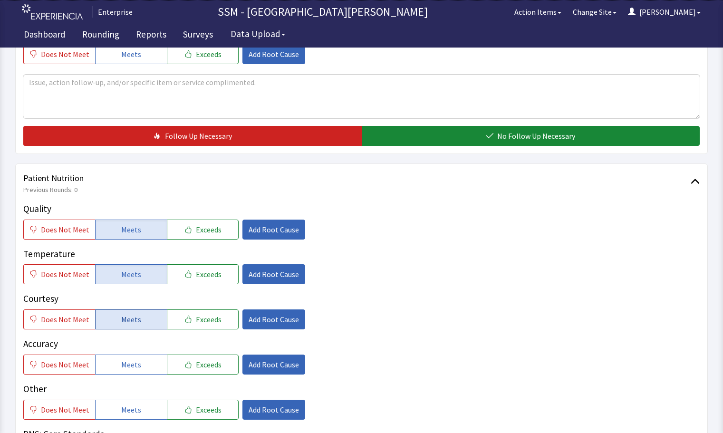
click at [138, 325] on button "Meets" at bounding box center [131, 319] width 72 height 20
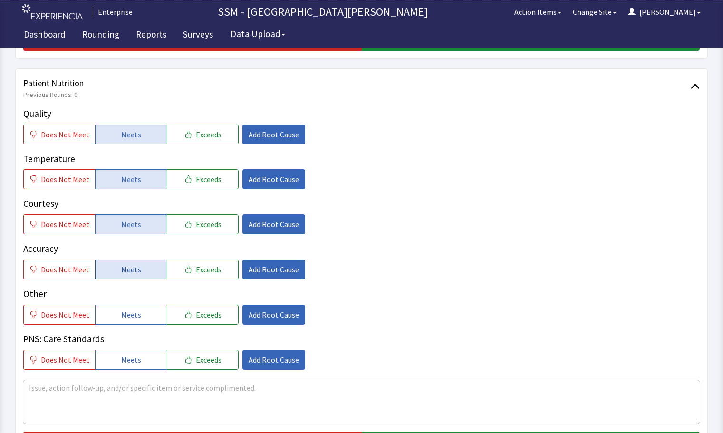
click at [133, 274] on span "Meets" at bounding box center [131, 269] width 20 height 11
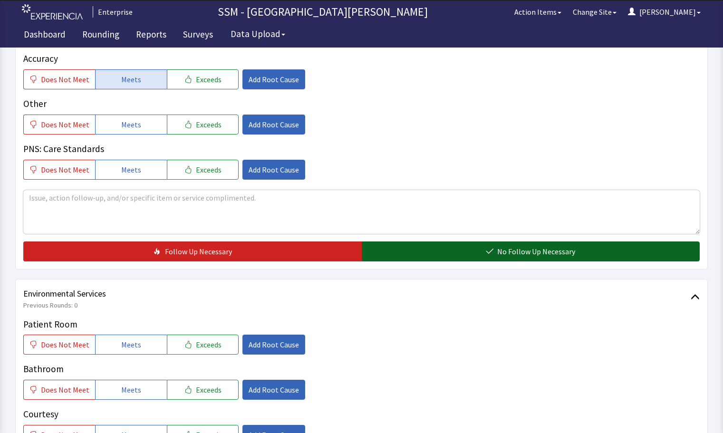
click at [557, 255] on span "No Follow Up Necessary" at bounding box center [536, 251] width 78 height 11
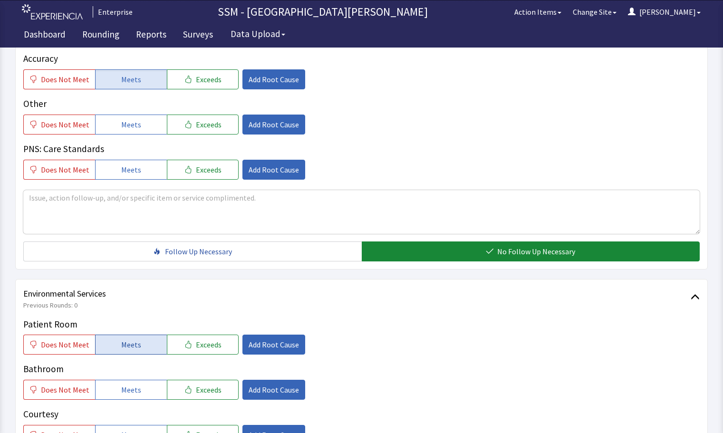
click at [121, 347] on span "Meets" at bounding box center [131, 344] width 20 height 11
click at [126, 391] on span "Meets" at bounding box center [131, 389] width 20 height 11
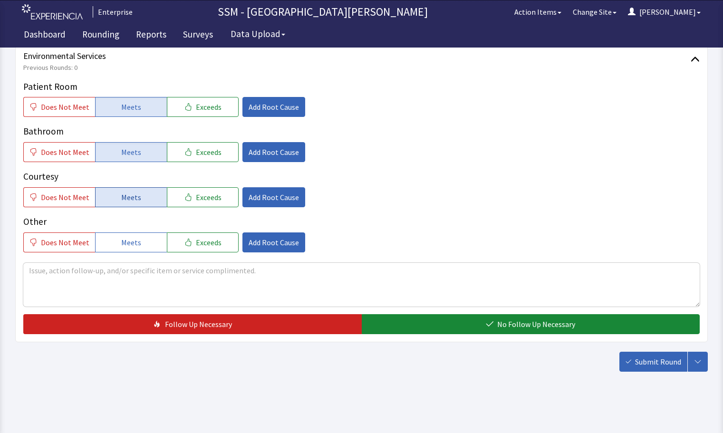
click at [122, 197] on span "Meets" at bounding box center [131, 196] width 20 height 11
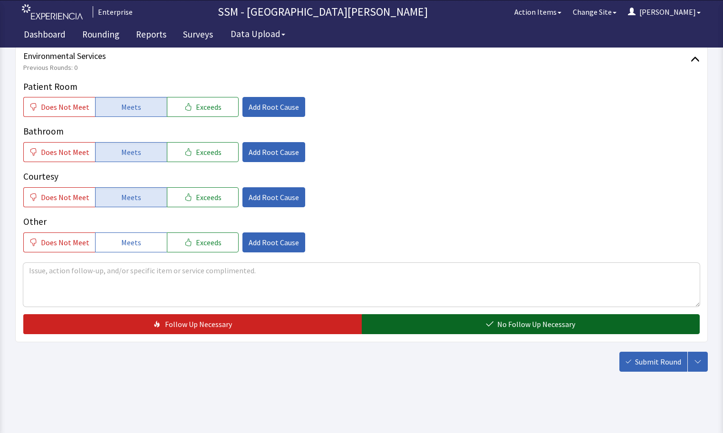
click at [483, 328] on button "No Follow Up Necessary" at bounding box center [531, 324] width 338 height 20
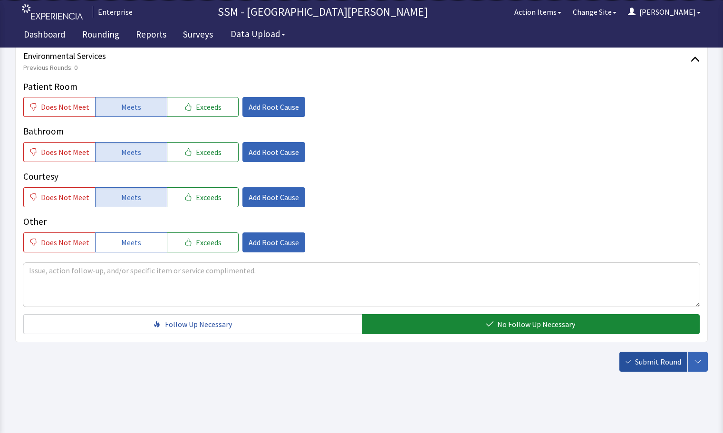
click at [662, 363] on span "Submit Round" at bounding box center [658, 361] width 46 height 11
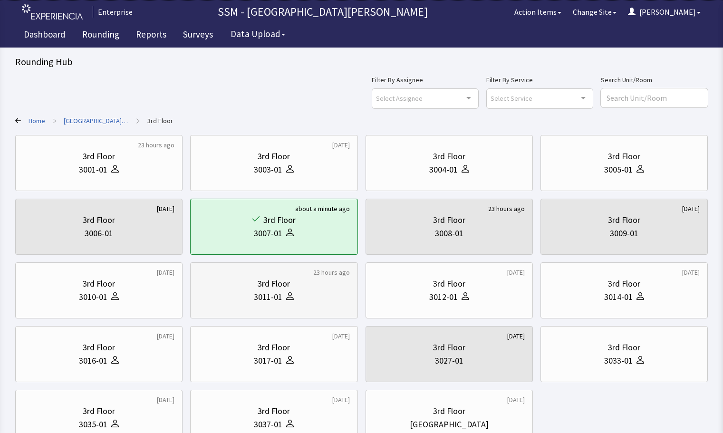
click at [236, 297] on div "3011-01" at bounding box center [273, 296] width 151 height 13
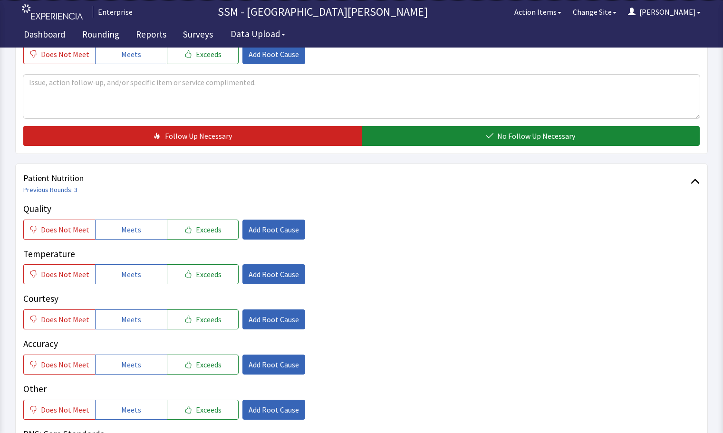
scroll to position [618, 0]
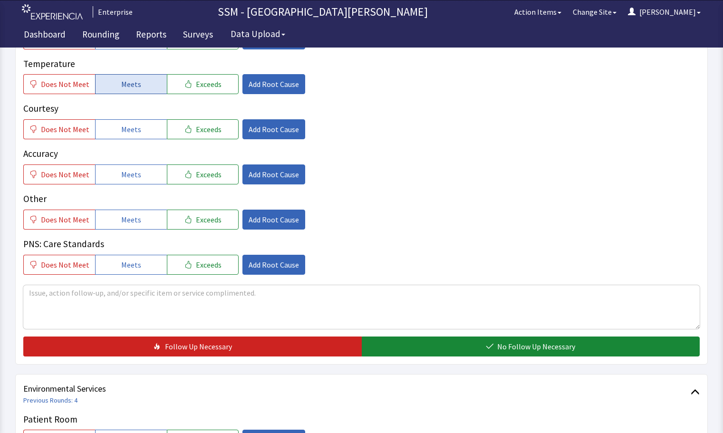
click at [126, 79] on span "Meets" at bounding box center [131, 83] width 20 height 11
click at [128, 124] on span "Meets" at bounding box center [131, 129] width 20 height 11
click at [132, 181] on button "Meets" at bounding box center [131, 174] width 72 height 20
click at [138, 234] on div "Quality Does Not Meet Meets Exceeds Add Root Cause Temperature Does Not Meet Me…" at bounding box center [361, 143] width 676 height 263
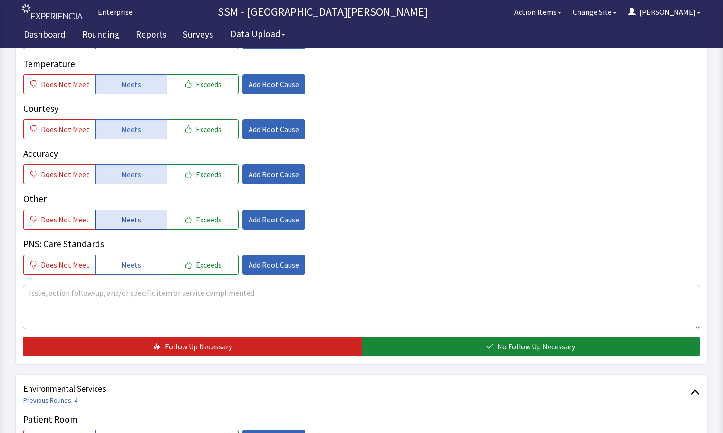
click at [140, 215] on button "Meets" at bounding box center [131, 220] width 72 height 20
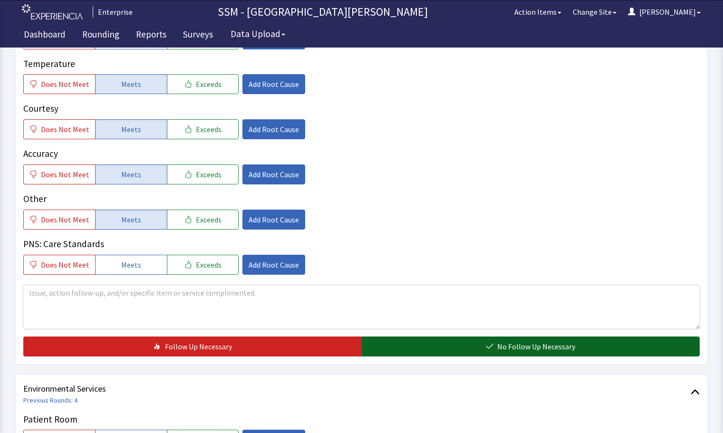
click at [440, 349] on button "No Follow Up Necessary" at bounding box center [531, 346] width 338 height 20
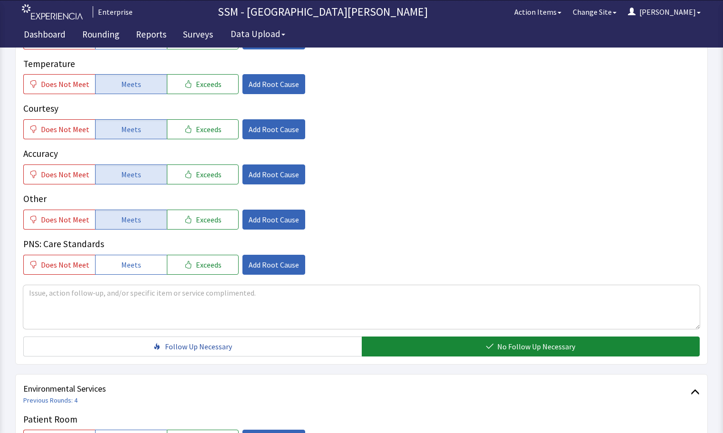
scroll to position [903, 0]
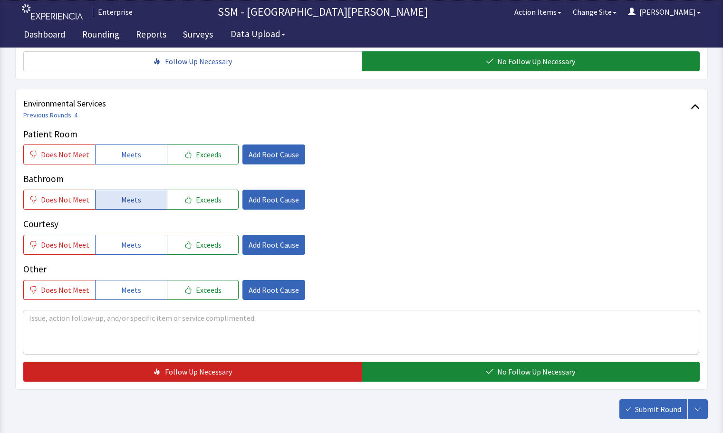
drag, startPoint x: 134, startPoint y: 163, endPoint x: 134, endPoint y: 210, distance: 46.1
click at [134, 181] on div "Patient Room Does Not Meet Meets Exceeds Add Root Cause Bathroom Does Not Meet …" at bounding box center [361, 213] width 676 height 172
click at [134, 210] on button "Meets" at bounding box center [131, 200] width 72 height 20
drag, startPoint x: 139, startPoint y: 253, endPoint x: 141, endPoint y: 247, distance: 6.6
click at [141, 249] on button "Meets" at bounding box center [131, 245] width 72 height 20
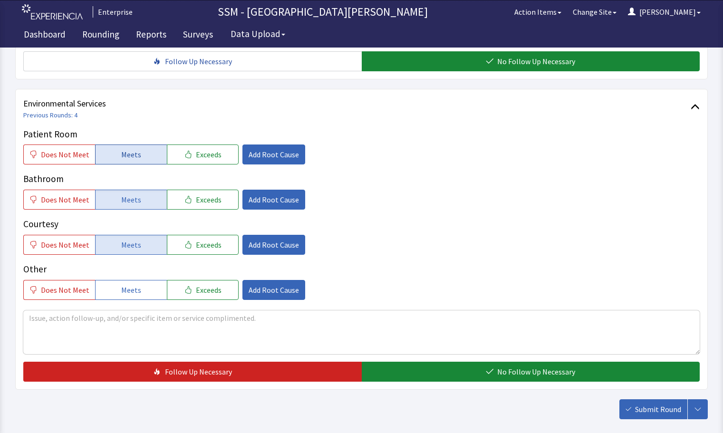
click at [124, 151] on span "Meets" at bounding box center [131, 154] width 20 height 11
click at [532, 360] on div "Patient Room Does Not Meet Meets Exceeds Add Root Cause Bathroom Does Not Meet …" at bounding box center [361, 254] width 676 height 254
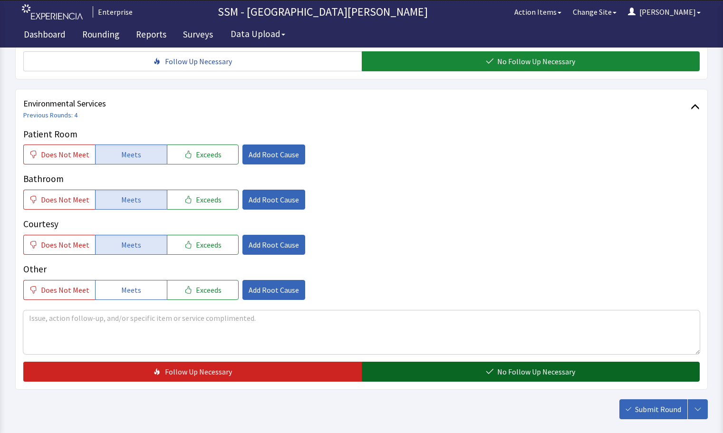
click at [536, 367] on span "No Follow Up Necessary" at bounding box center [536, 371] width 78 height 11
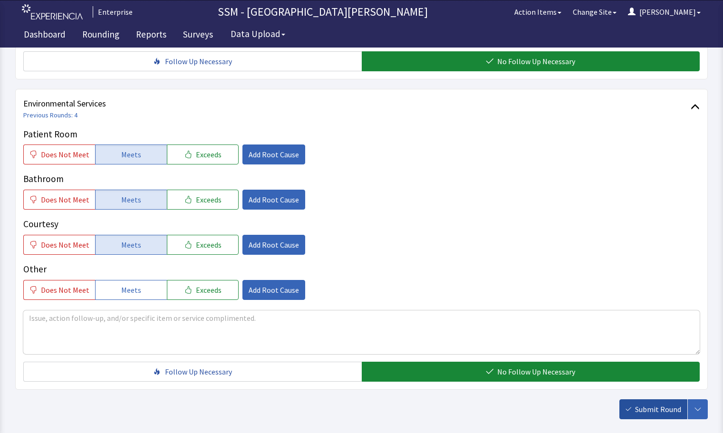
click at [634, 411] on button "Submit Round" at bounding box center [653, 409] width 68 height 20
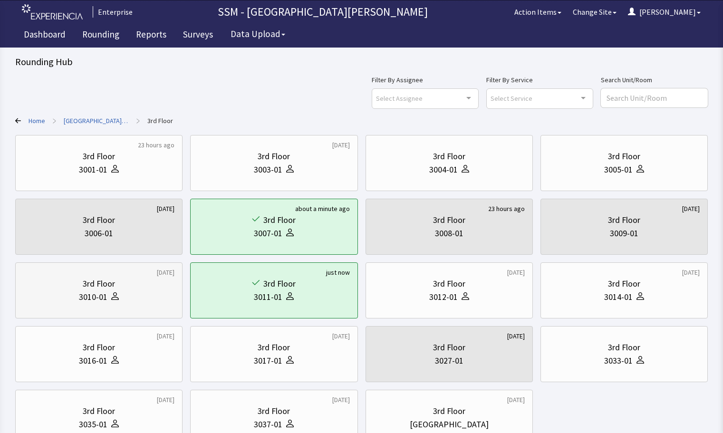
click at [136, 302] on div "3010-01" at bounding box center [98, 296] width 151 height 13
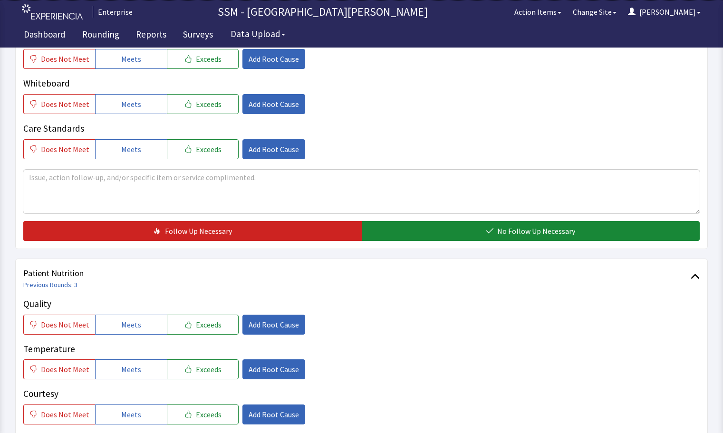
scroll to position [523, 0]
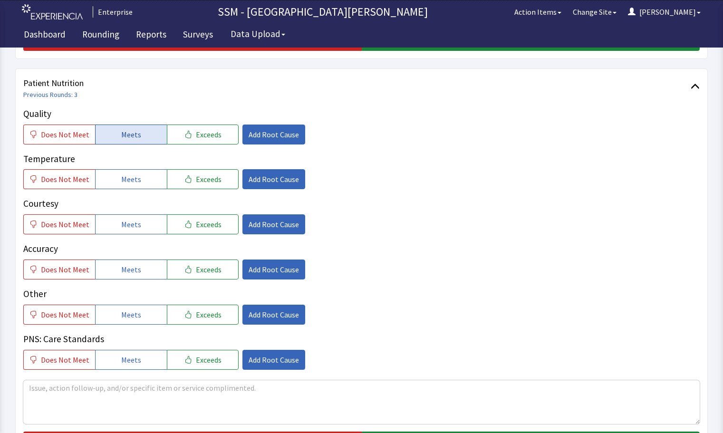
click at [123, 141] on button "Meets" at bounding box center [131, 134] width 72 height 20
click at [134, 187] on button "Meets" at bounding box center [131, 179] width 72 height 20
click at [139, 217] on button "Meets" at bounding box center [131, 224] width 72 height 20
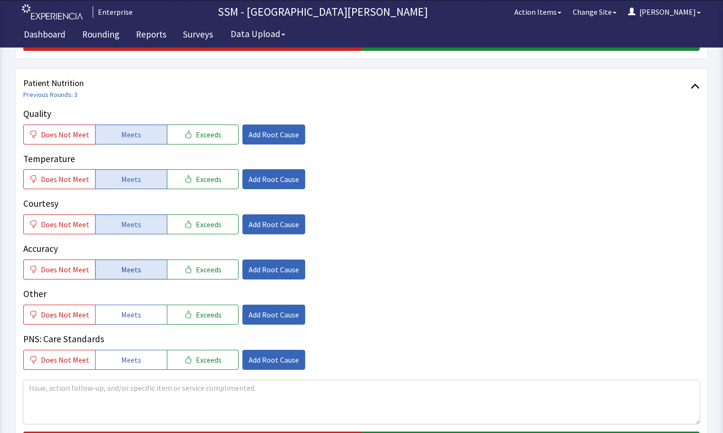
click at [128, 273] on span "Meets" at bounding box center [131, 269] width 20 height 11
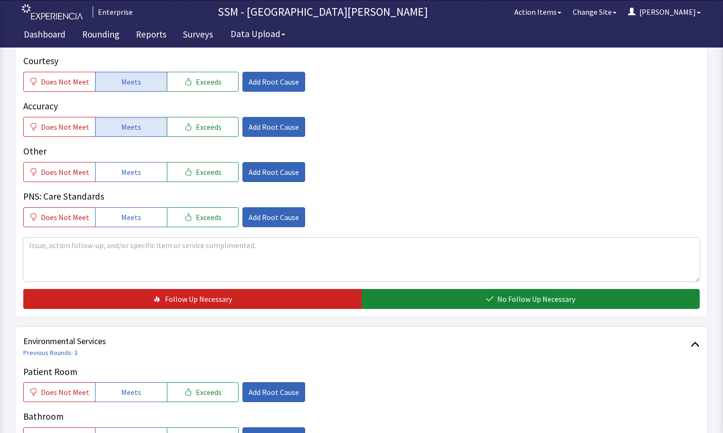
scroll to position [855, 0]
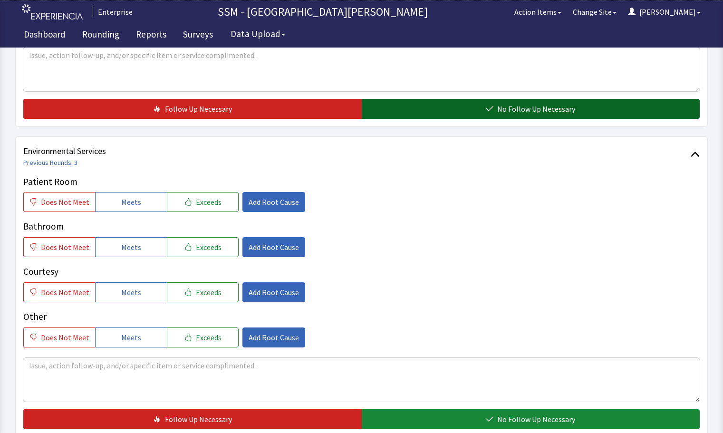
click at [500, 105] on span "No Follow Up Necessary" at bounding box center [536, 108] width 78 height 11
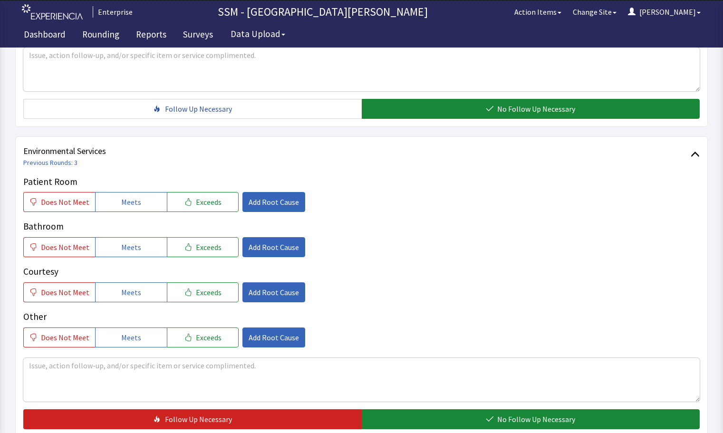
drag, startPoint x: 127, startPoint y: 198, endPoint x: 126, endPoint y: 214, distance: 16.2
click at [127, 206] on span "Meets" at bounding box center [131, 201] width 20 height 11
click at [123, 247] on span "Meets" at bounding box center [131, 246] width 20 height 11
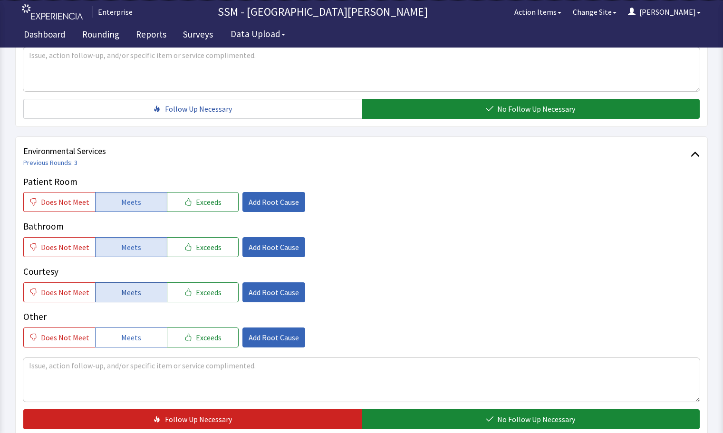
click at [121, 296] on span "Meets" at bounding box center [131, 291] width 20 height 11
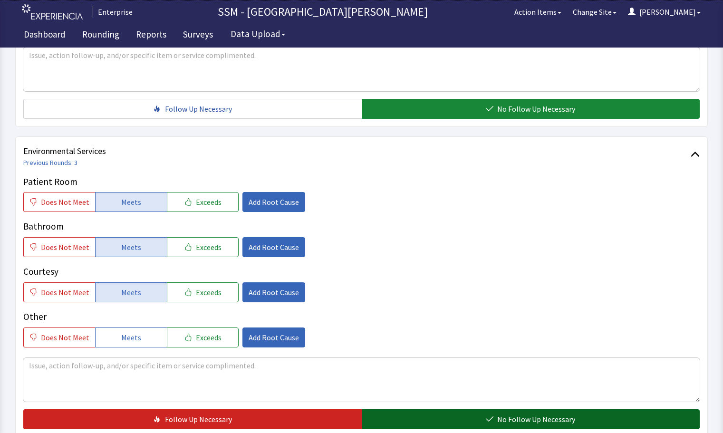
click at [385, 420] on button "No Follow Up Necessary" at bounding box center [531, 419] width 338 height 20
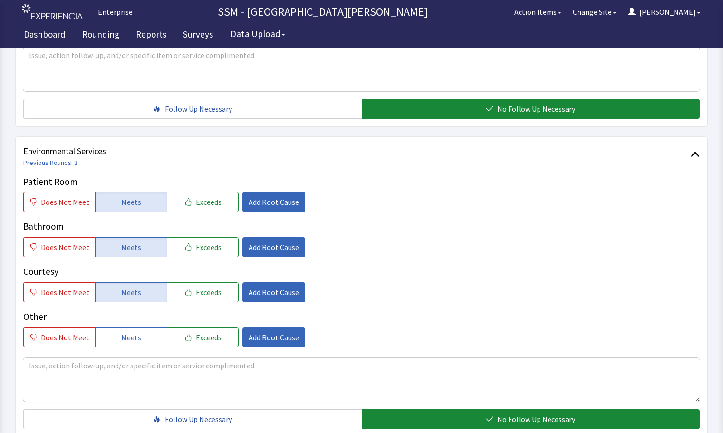
scroll to position [952, 0]
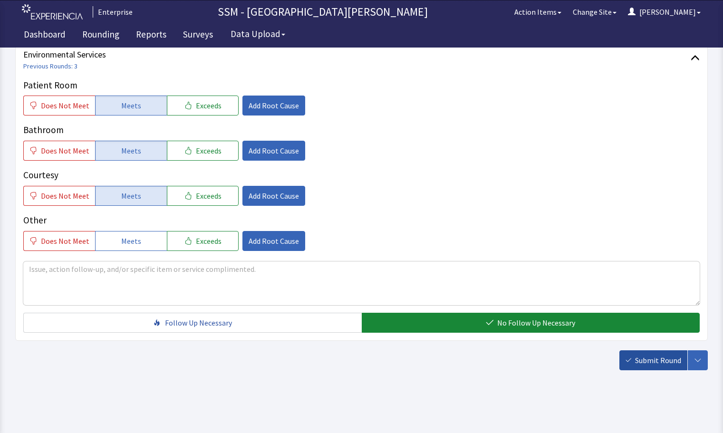
click at [662, 361] on span "Submit Round" at bounding box center [658, 359] width 46 height 11
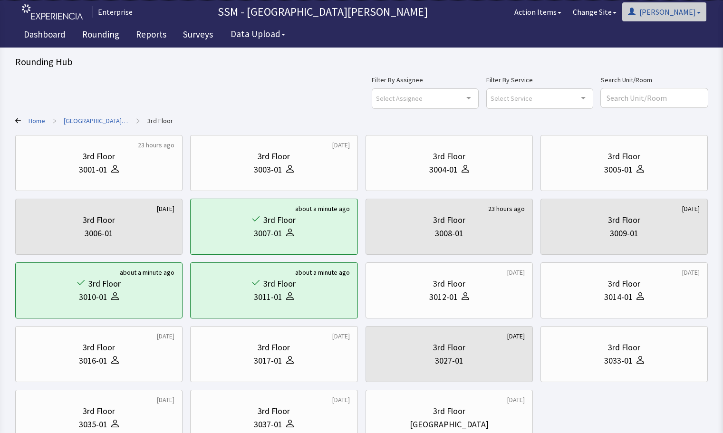
click at [694, 12] on button "[PERSON_NAME]" at bounding box center [664, 11] width 84 height 19
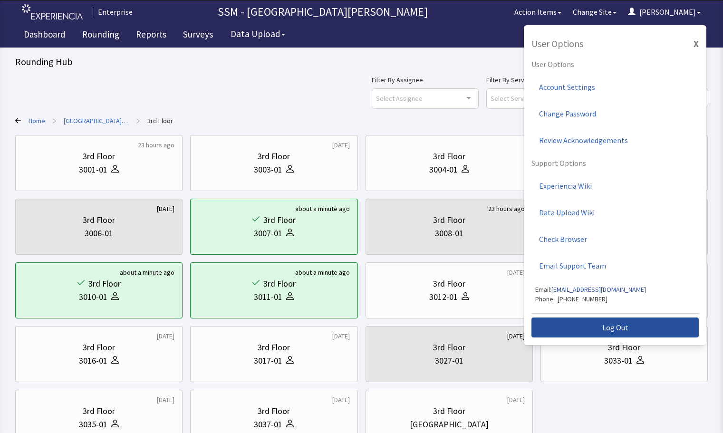
click at [623, 329] on span "Log Out" at bounding box center [615, 327] width 26 height 11
